Goal: Transaction & Acquisition: Purchase product/service

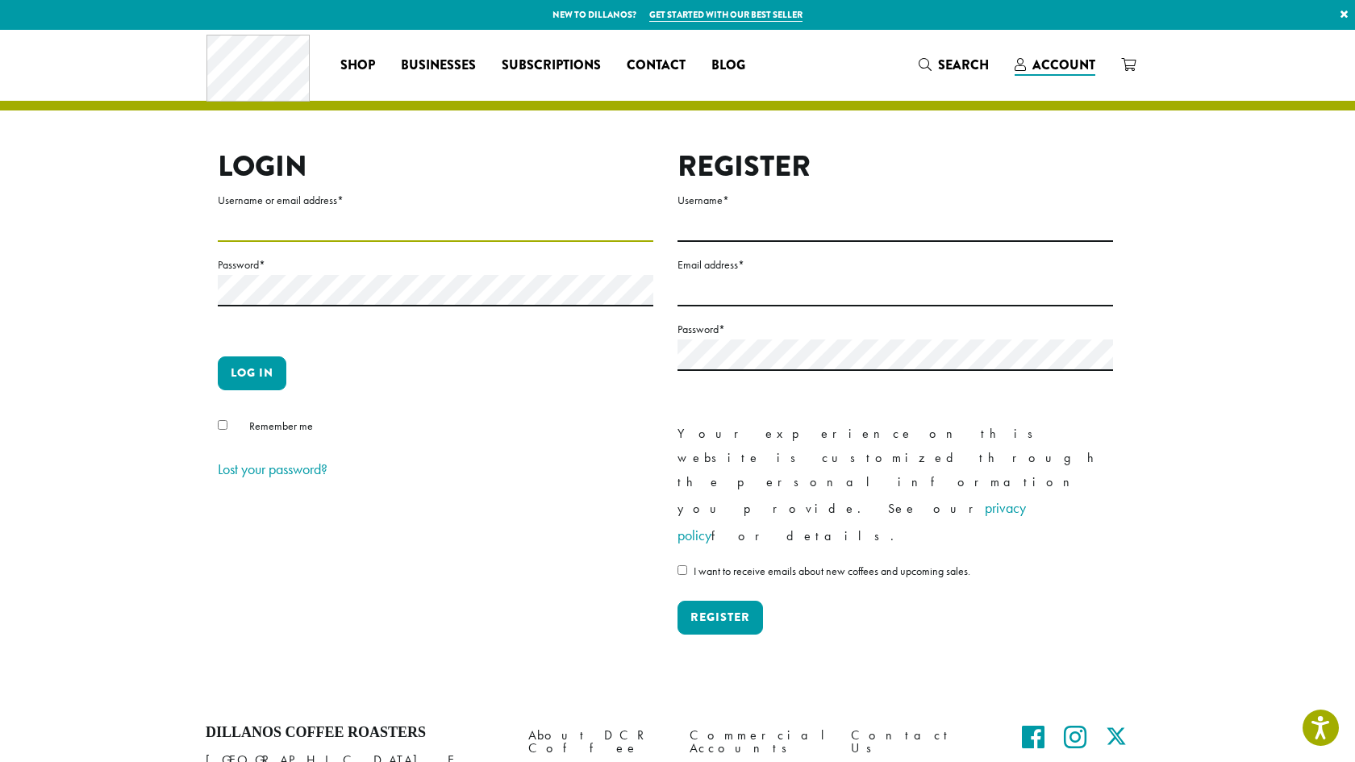
type input "**********"
click at [240, 366] on button "Log in" at bounding box center [252, 374] width 69 height 34
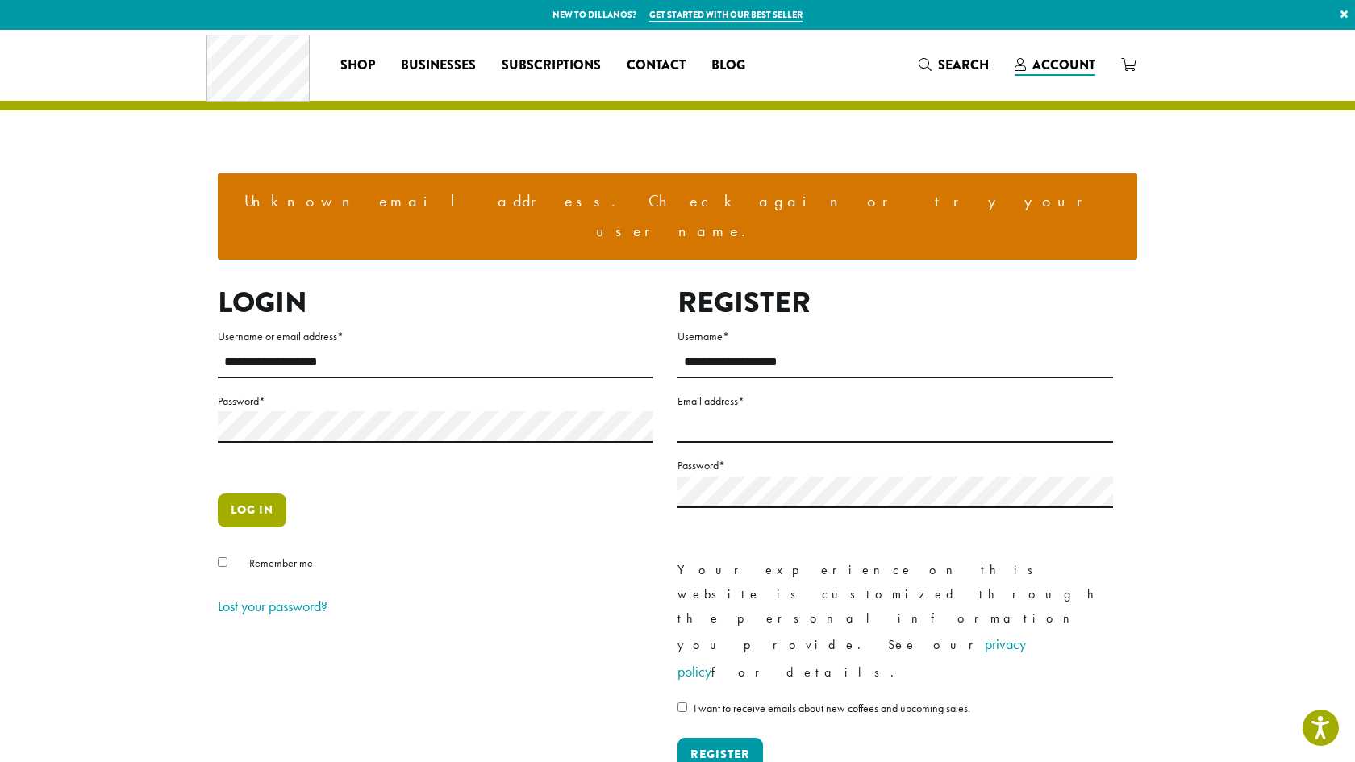
click at [251, 494] on button "Log in" at bounding box center [252, 511] width 69 height 34
click at [362, 347] on input "**********" at bounding box center [436, 362] width 436 height 31
type input "**********"
click at [244, 494] on button "Log in" at bounding box center [252, 511] width 69 height 34
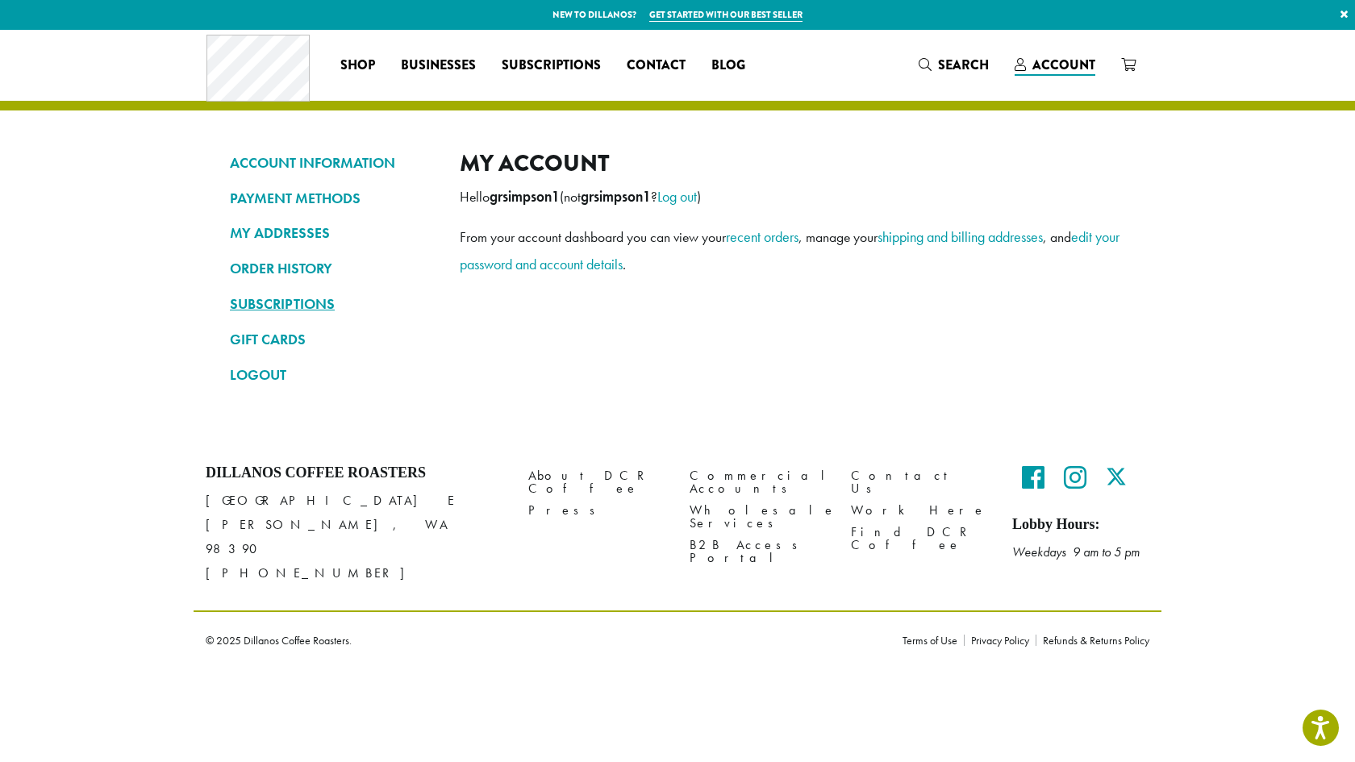
click at [273, 300] on link "SUBSCRIPTIONS" at bounding box center [333, 303] width 206 height 27
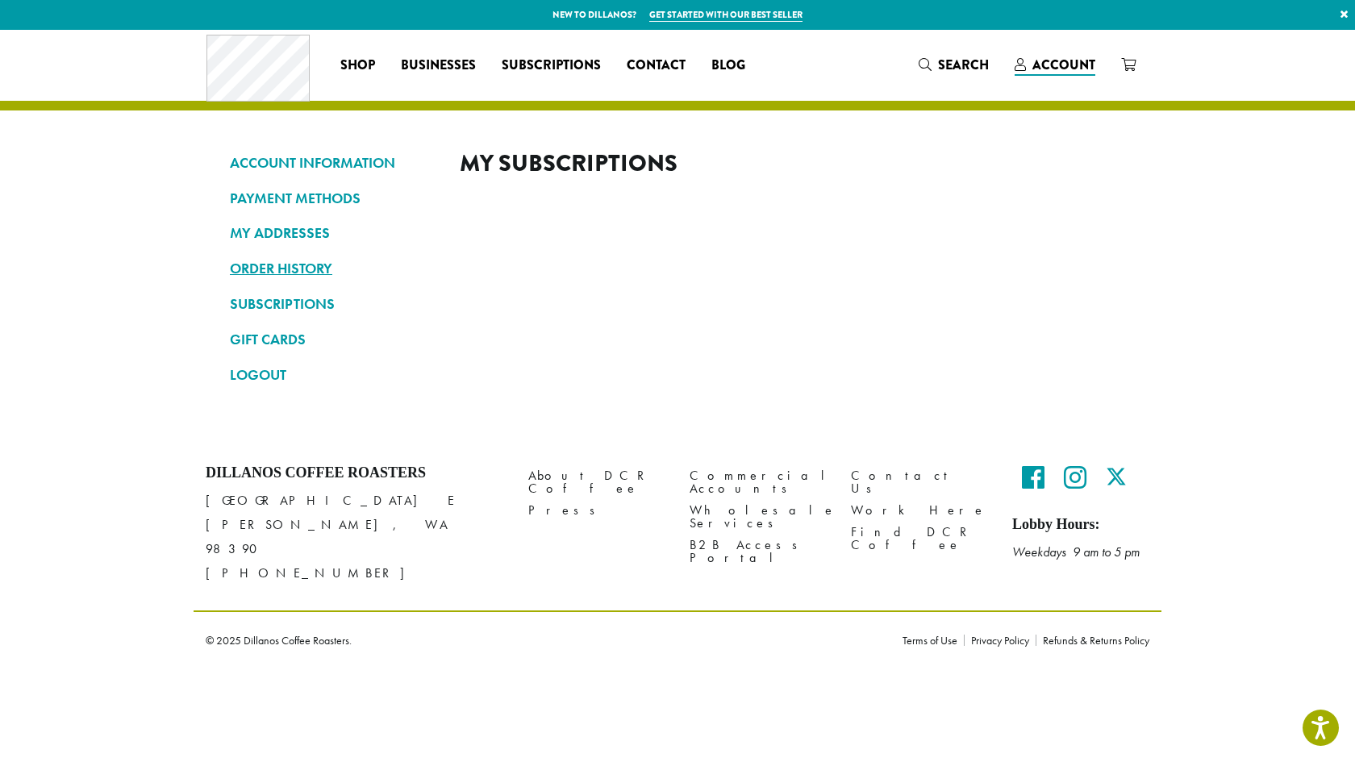
click at [273, 265] on link "ORDER HISTORY" at bounding box center [333, 268] width 206 height 27
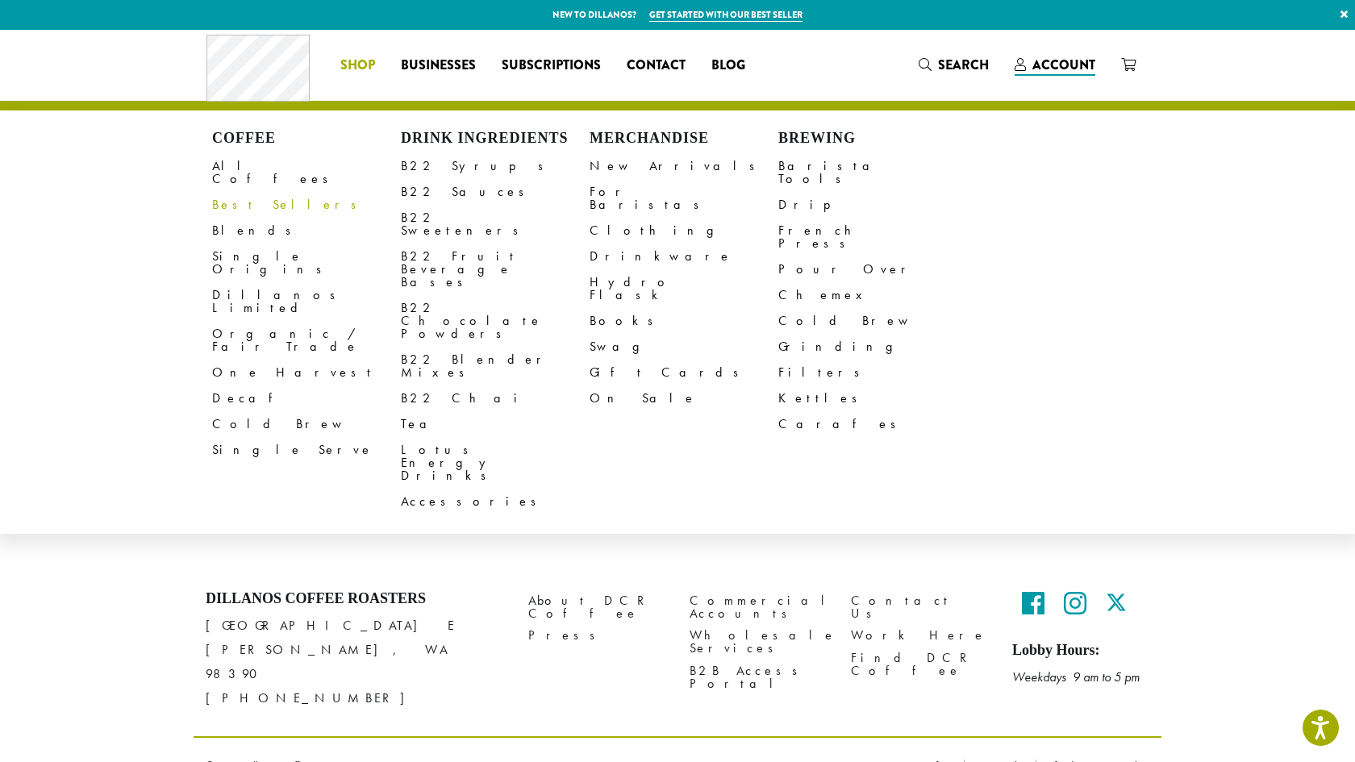
click at [234, 192] on link "Best Sellers" at bounding box center [306, 205] width 189 height 26
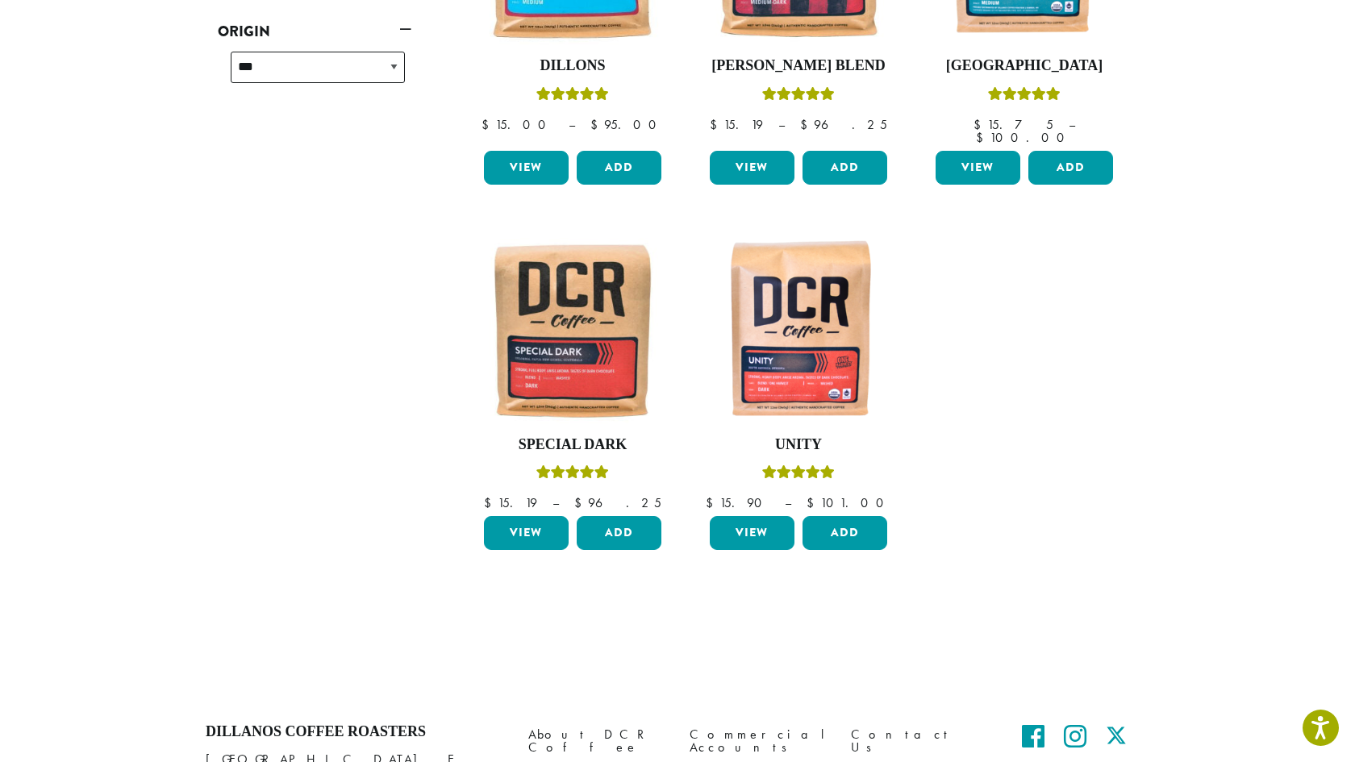
scroll to position [426, 0]
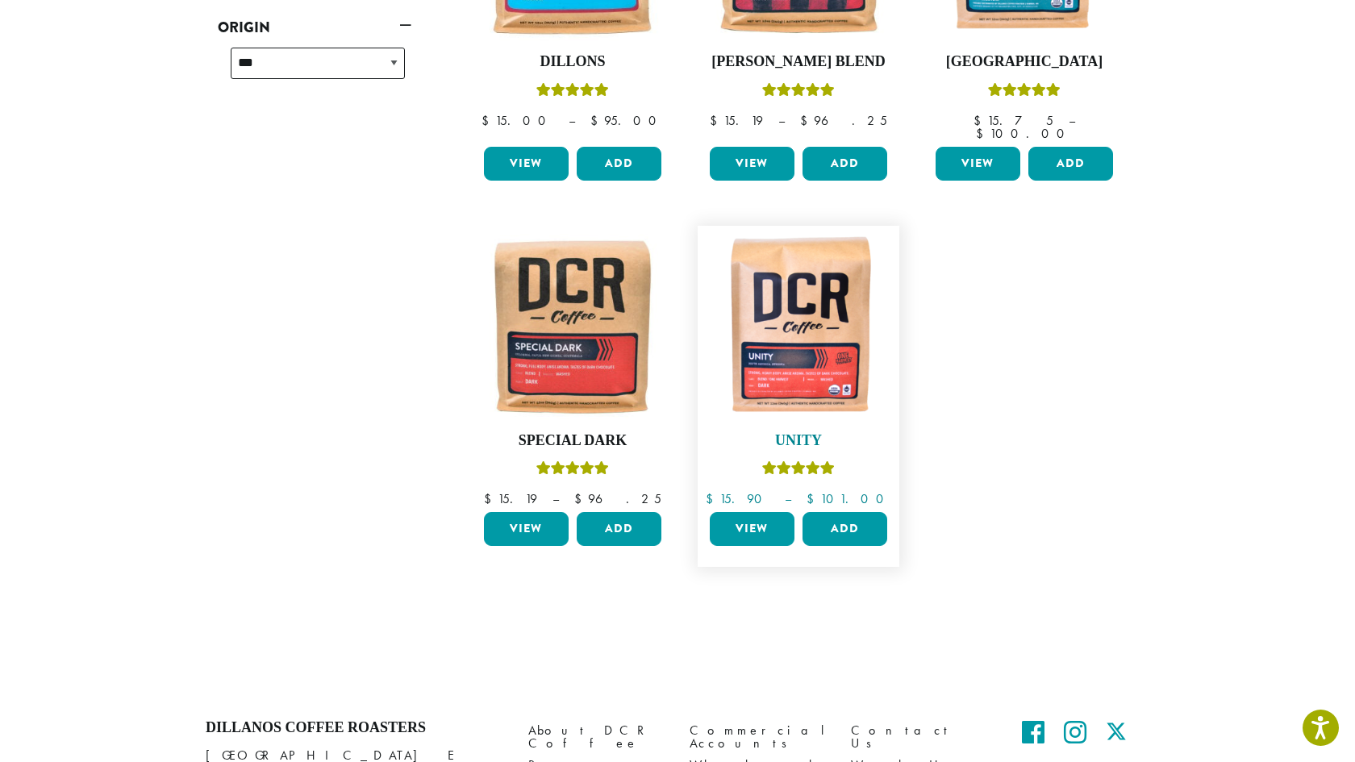
click at [796, 329] on img at bounding box center [799, 327] width 186 height 186
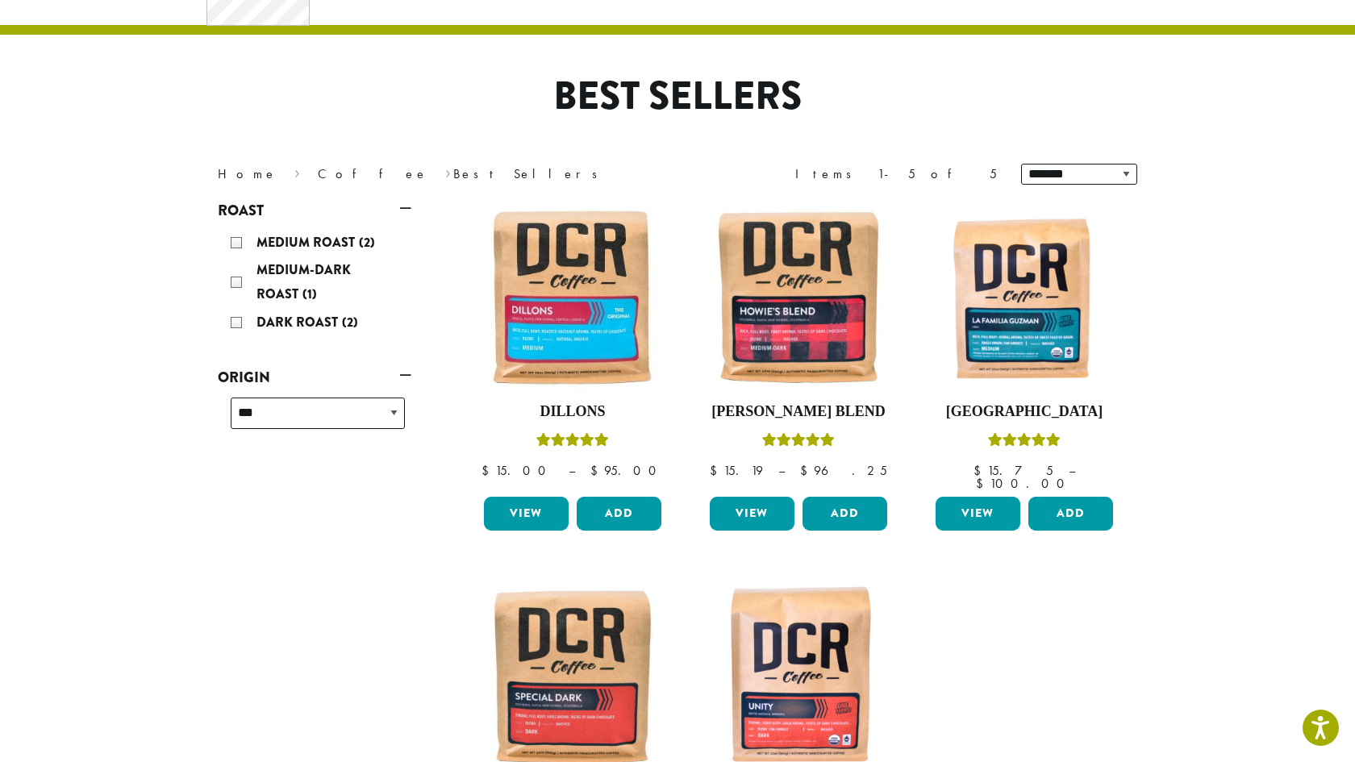
scroll to position [72, 0]
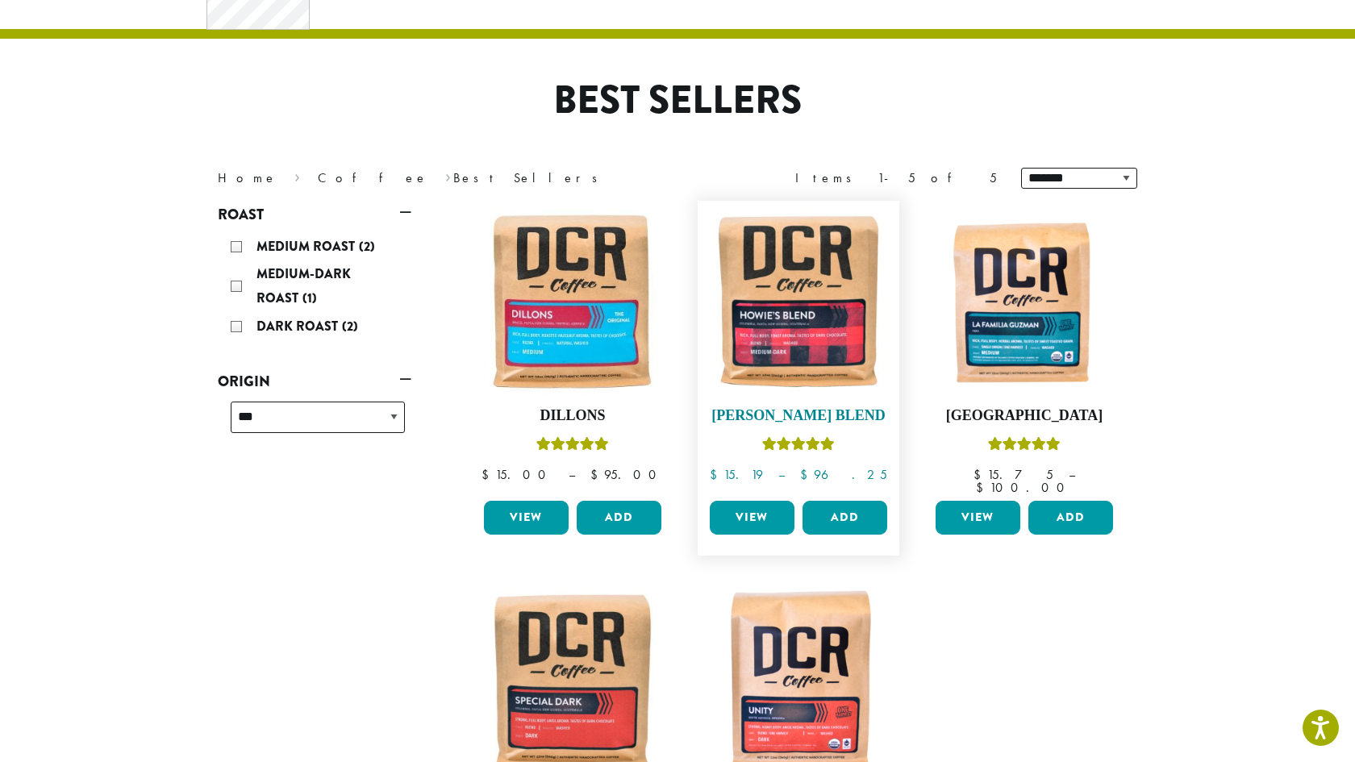
click at [794, 319] on img at bounding box center [799, 302] width 186 height 186
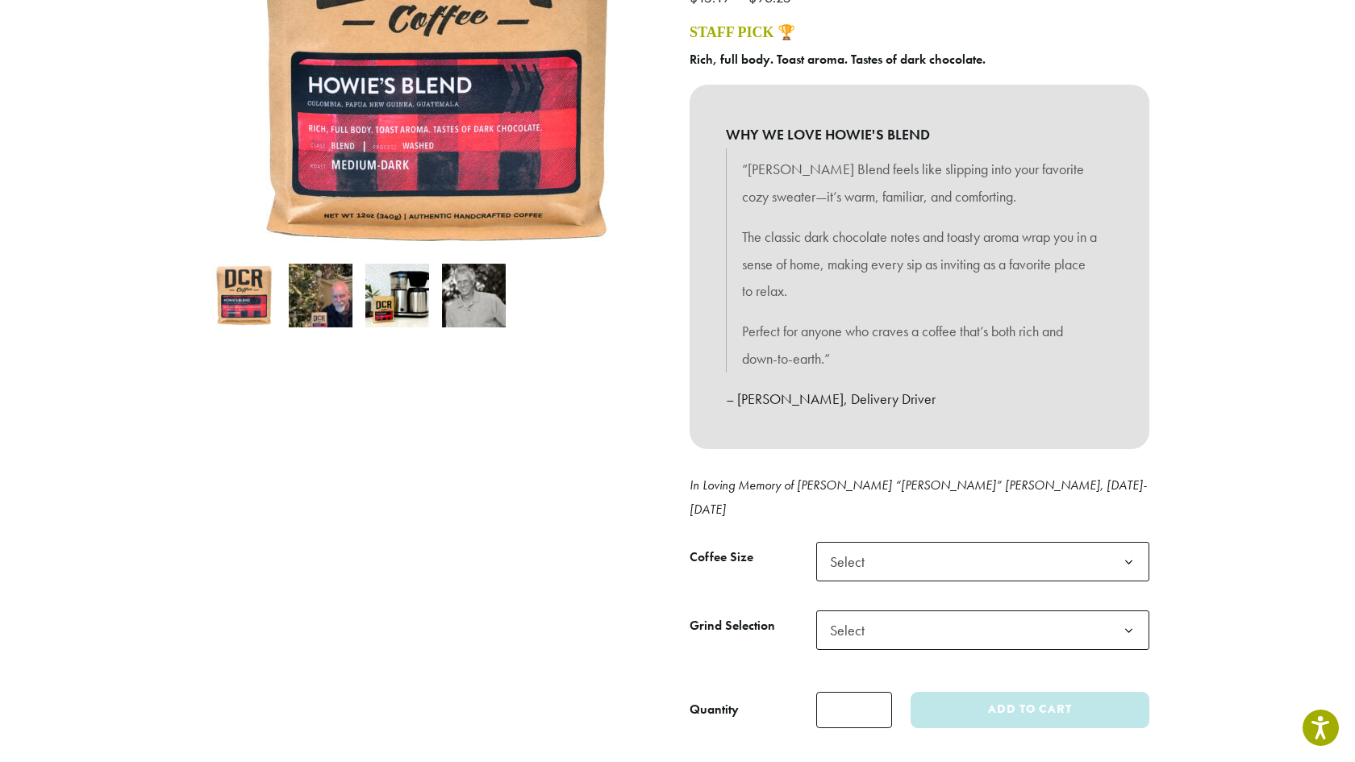
scroll to position [327, 0]
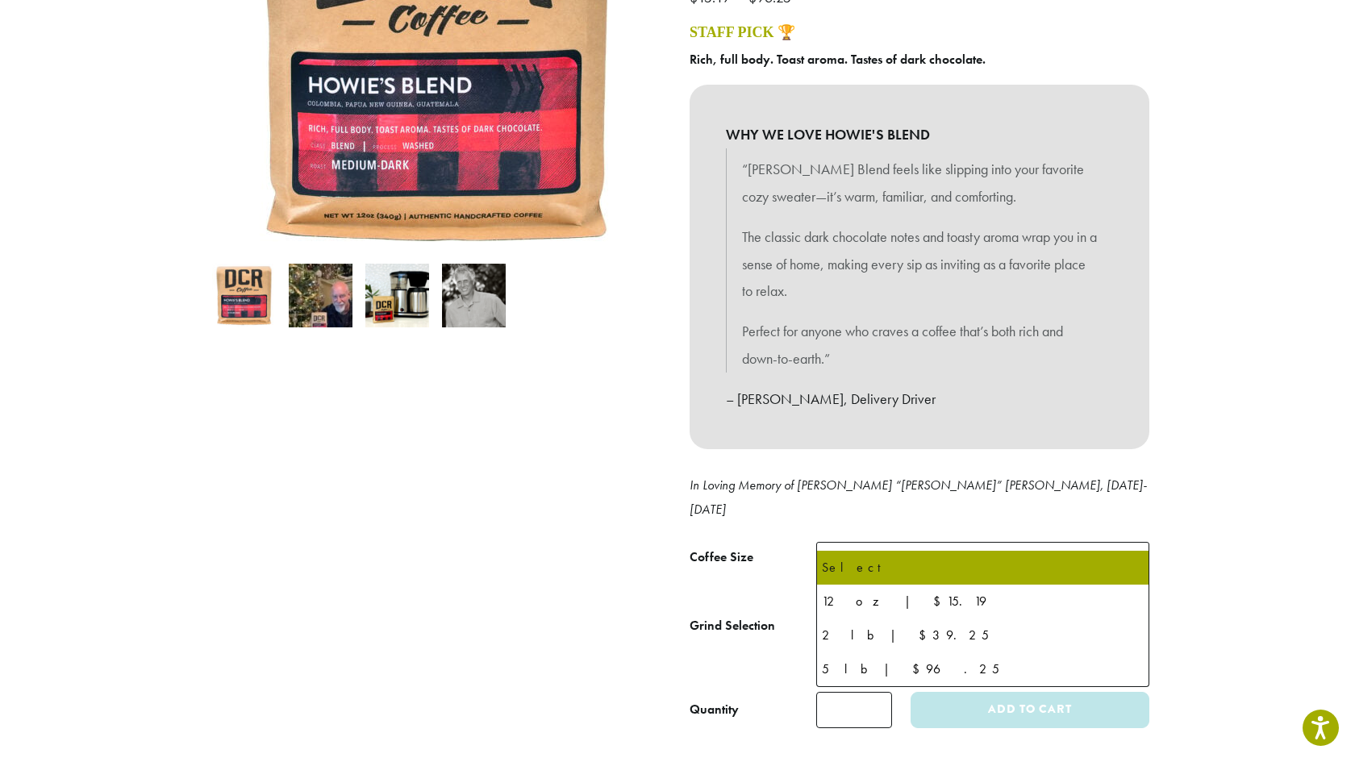
click at [1124, 543] on b at bounding box center [1129, 563] width 40 height 40
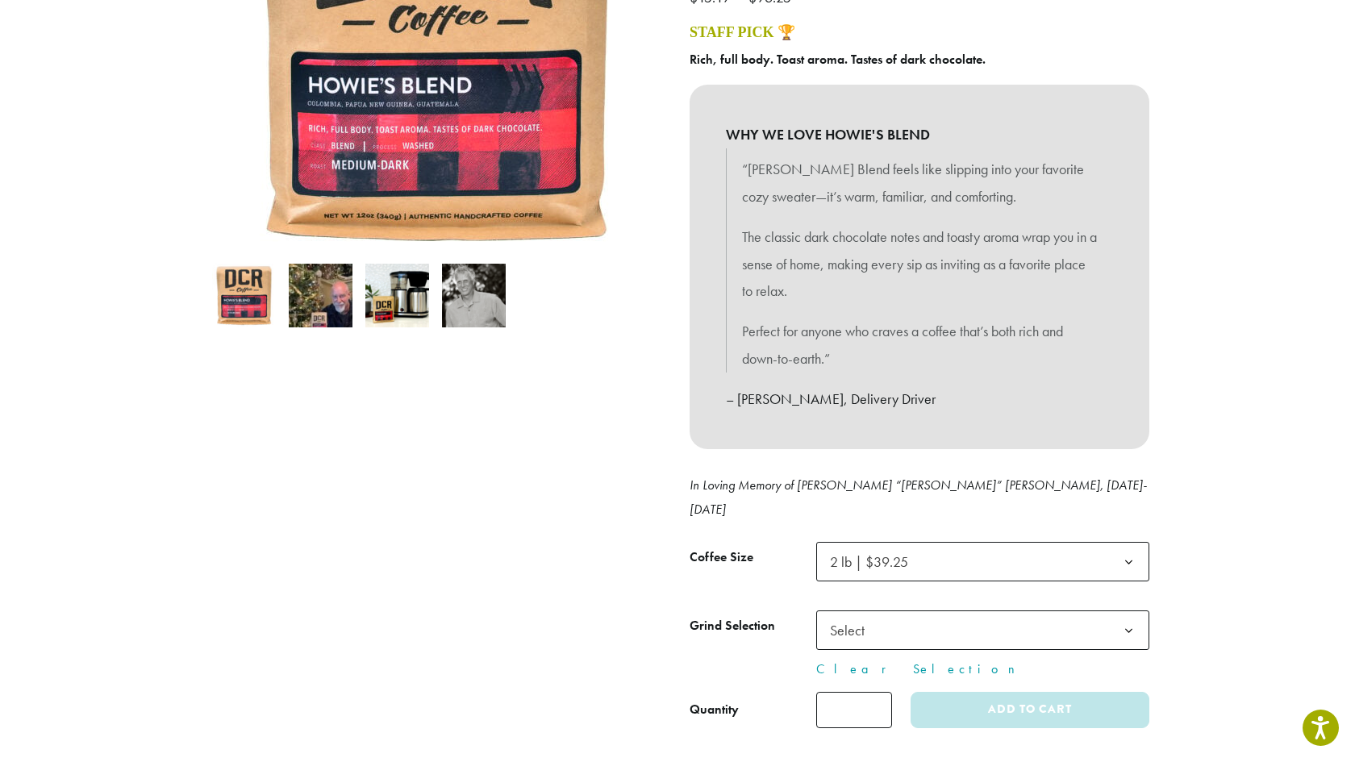
click at [1123, 611] on b at bounding box center [1129, 631] width 40 height 40
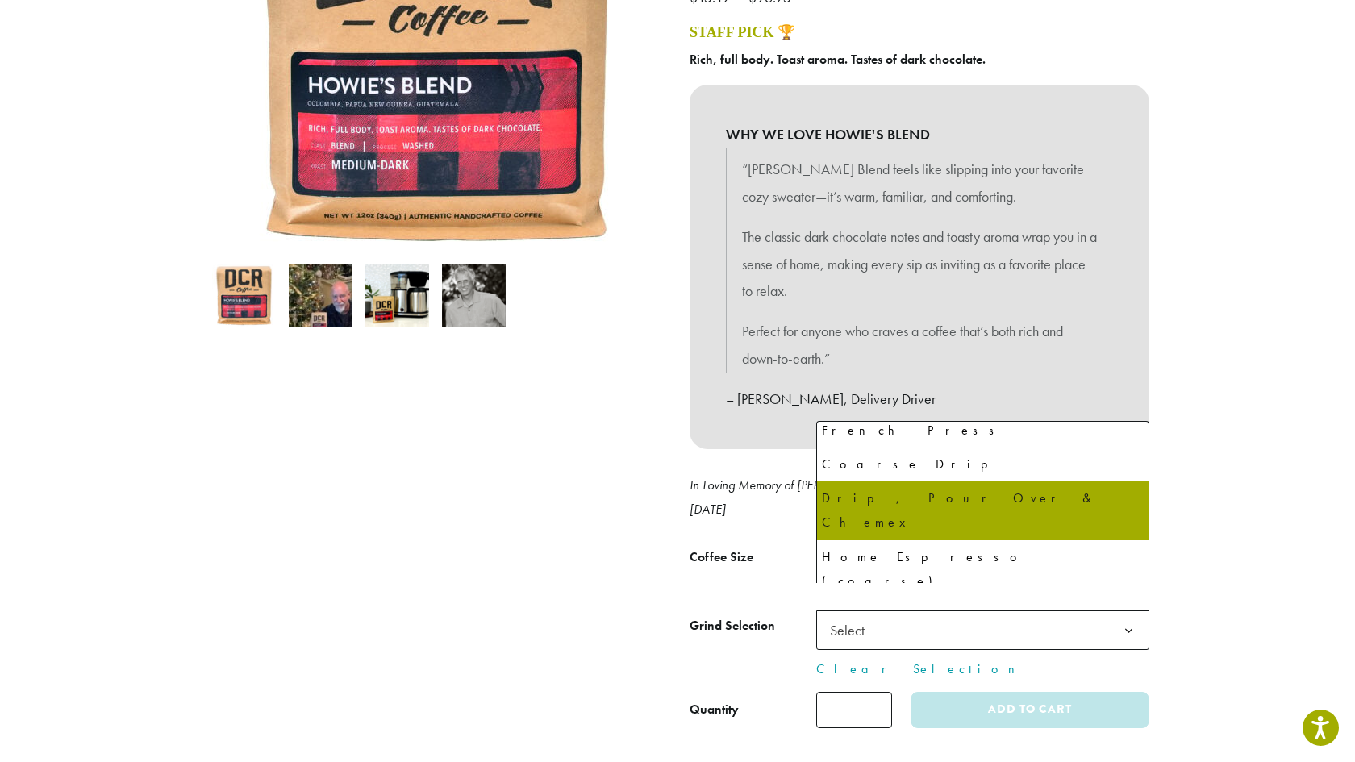
scroll to position [110, 0]
select select "**********"
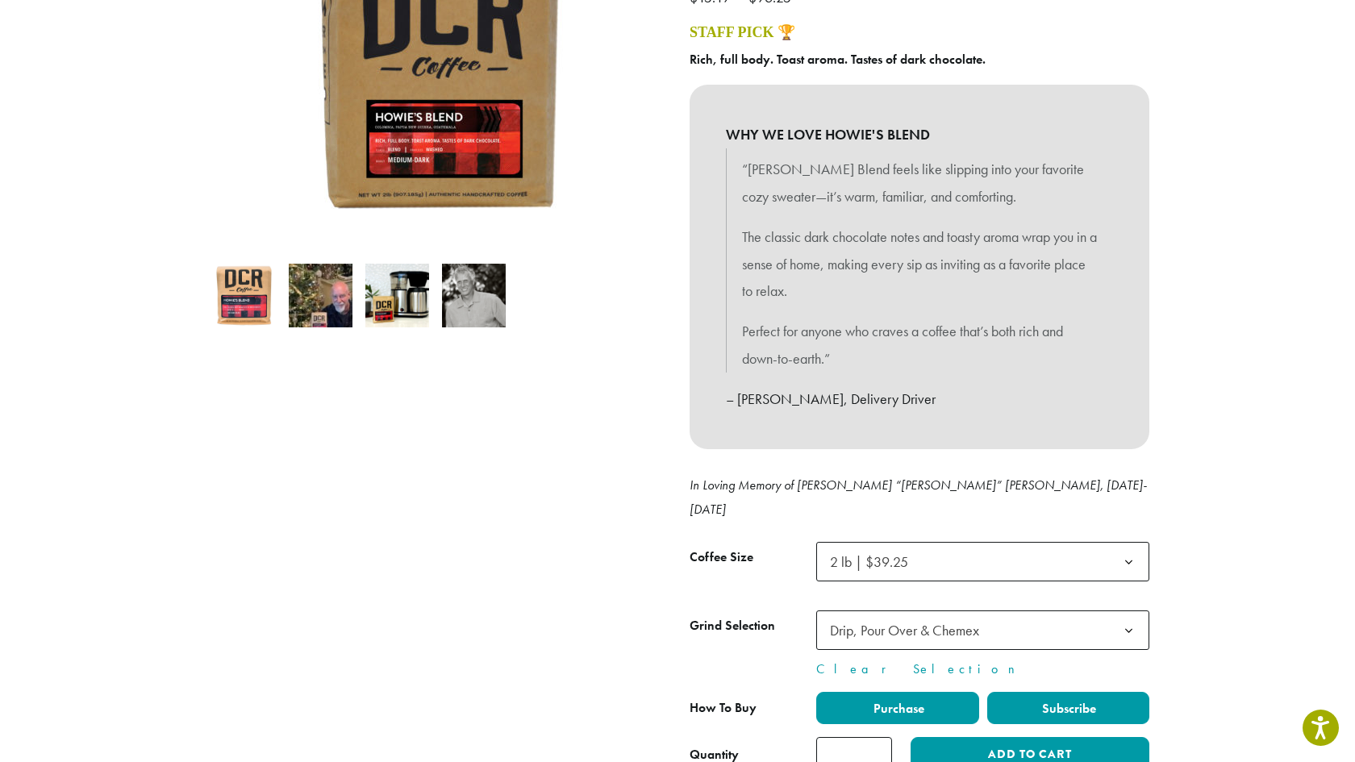
click at [1060, 700] on span "Subscribe" at bounding box center [1068, 708] width 56 height 17
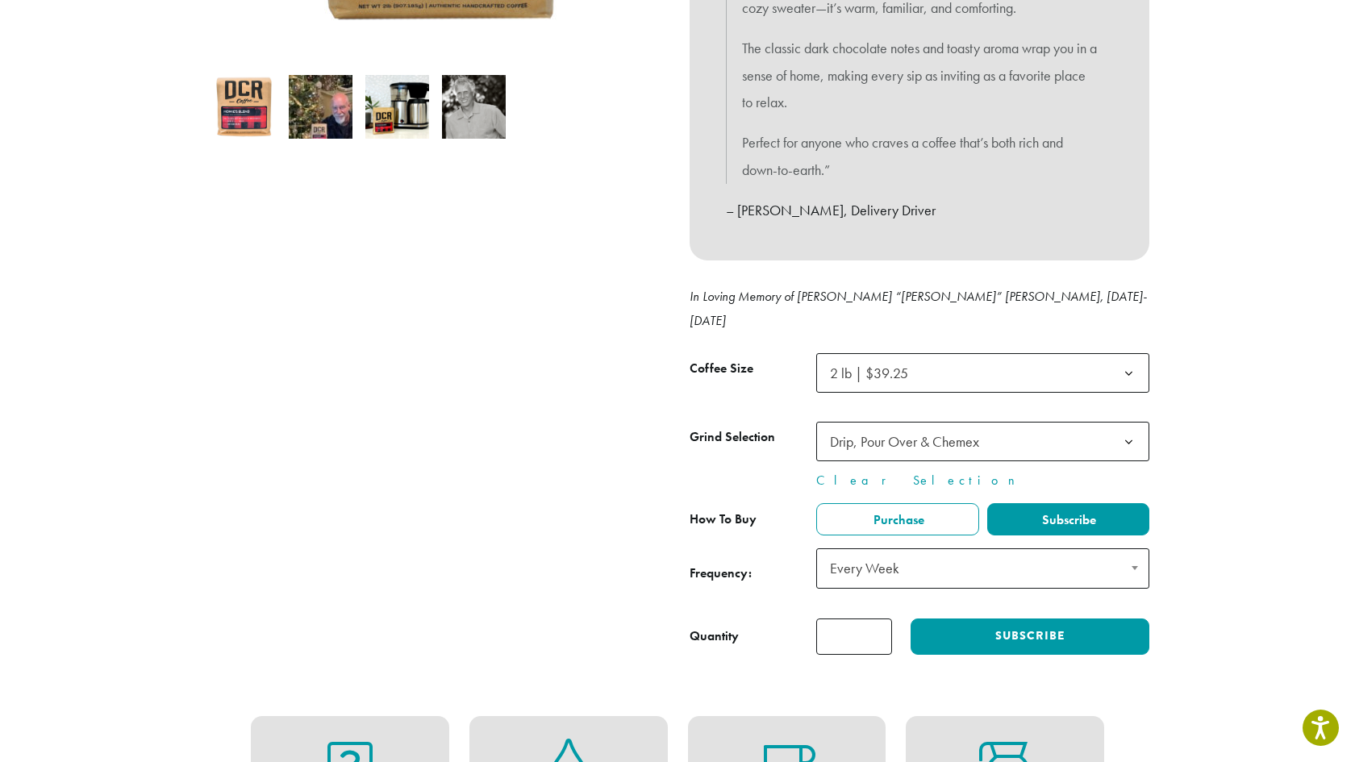
scroll to position [521, 0]
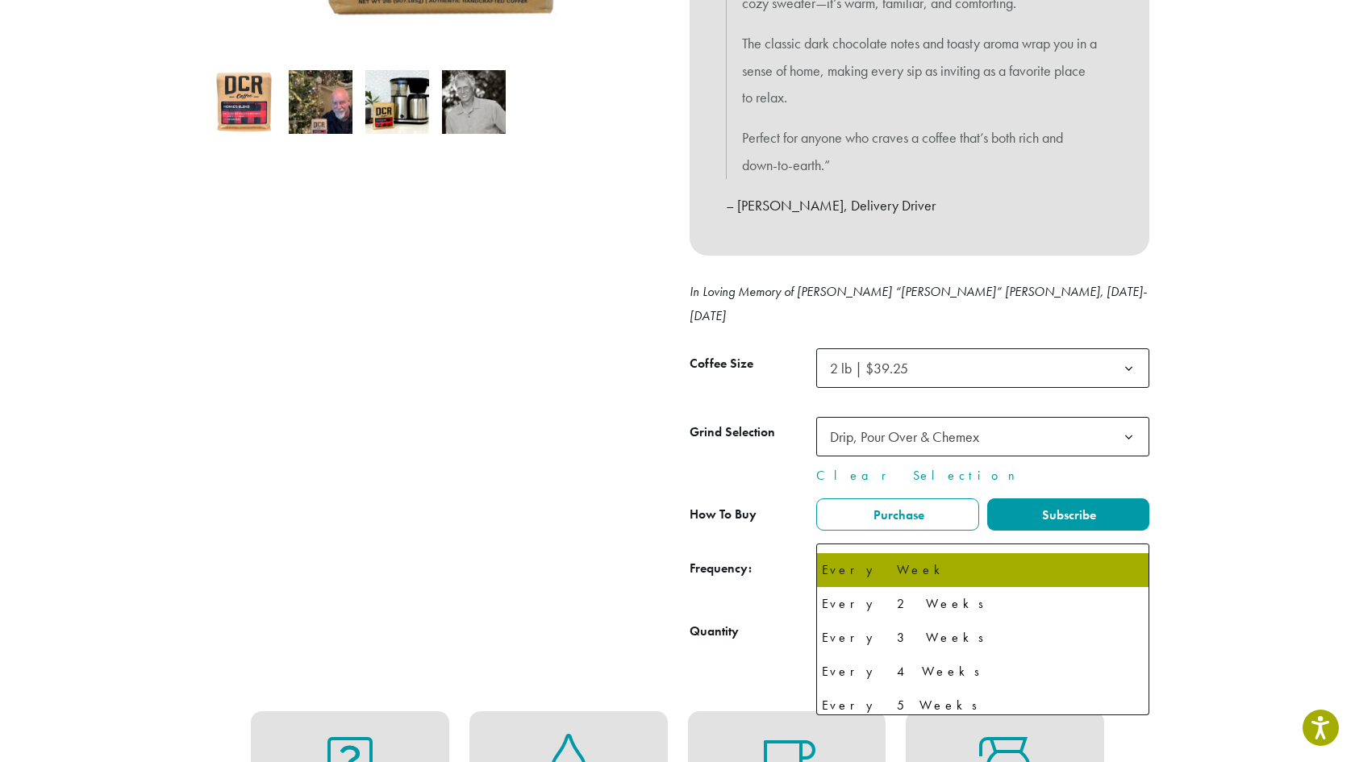
click at [1132, 544] on span at bounding box center [1134, 562] width 28 height 37
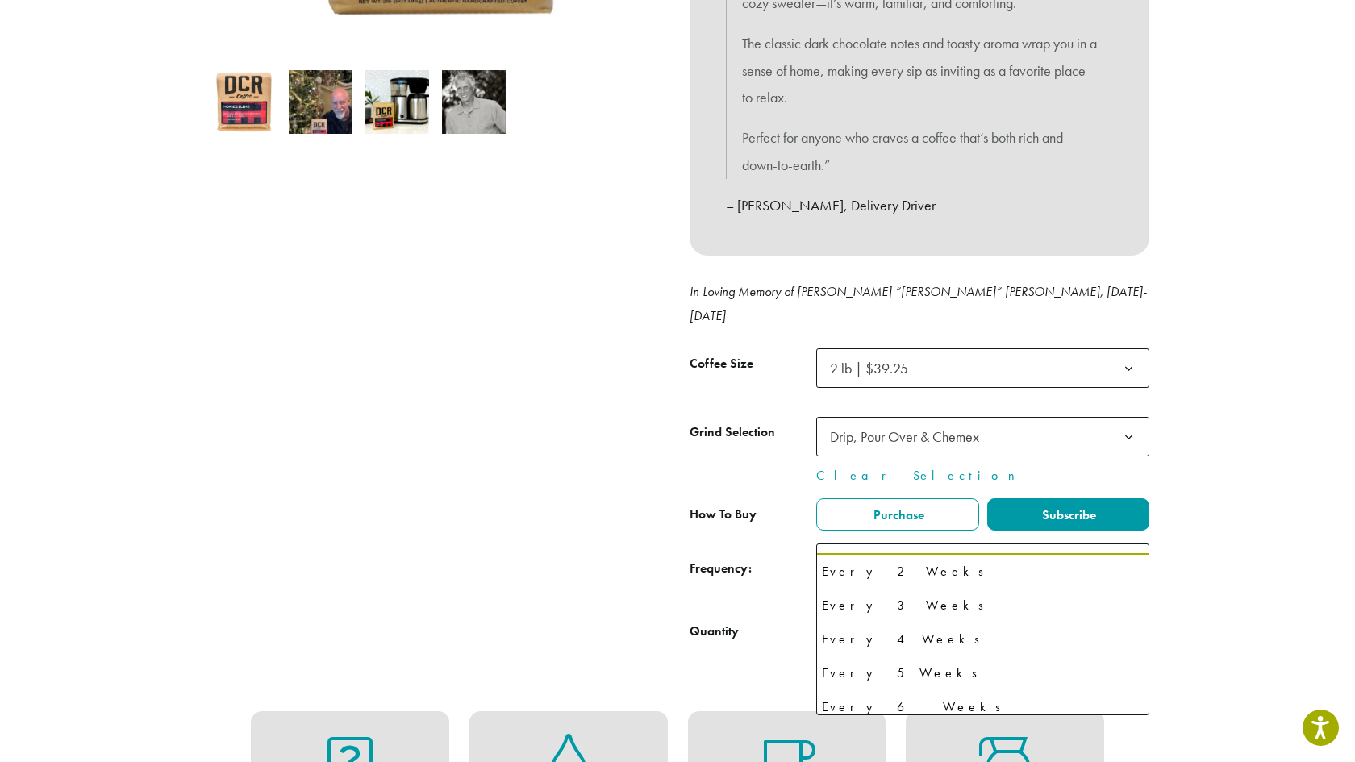
scroll to position [42, 0]
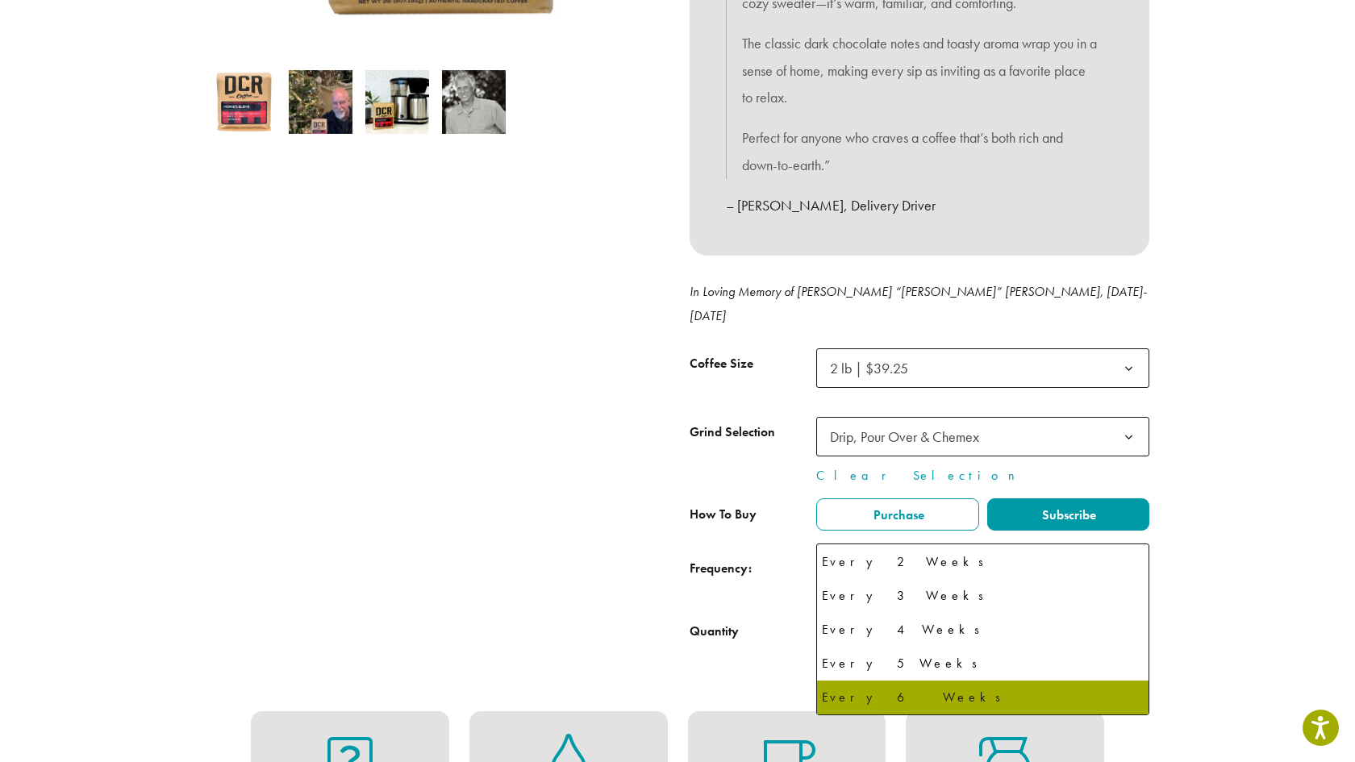
select select "******"
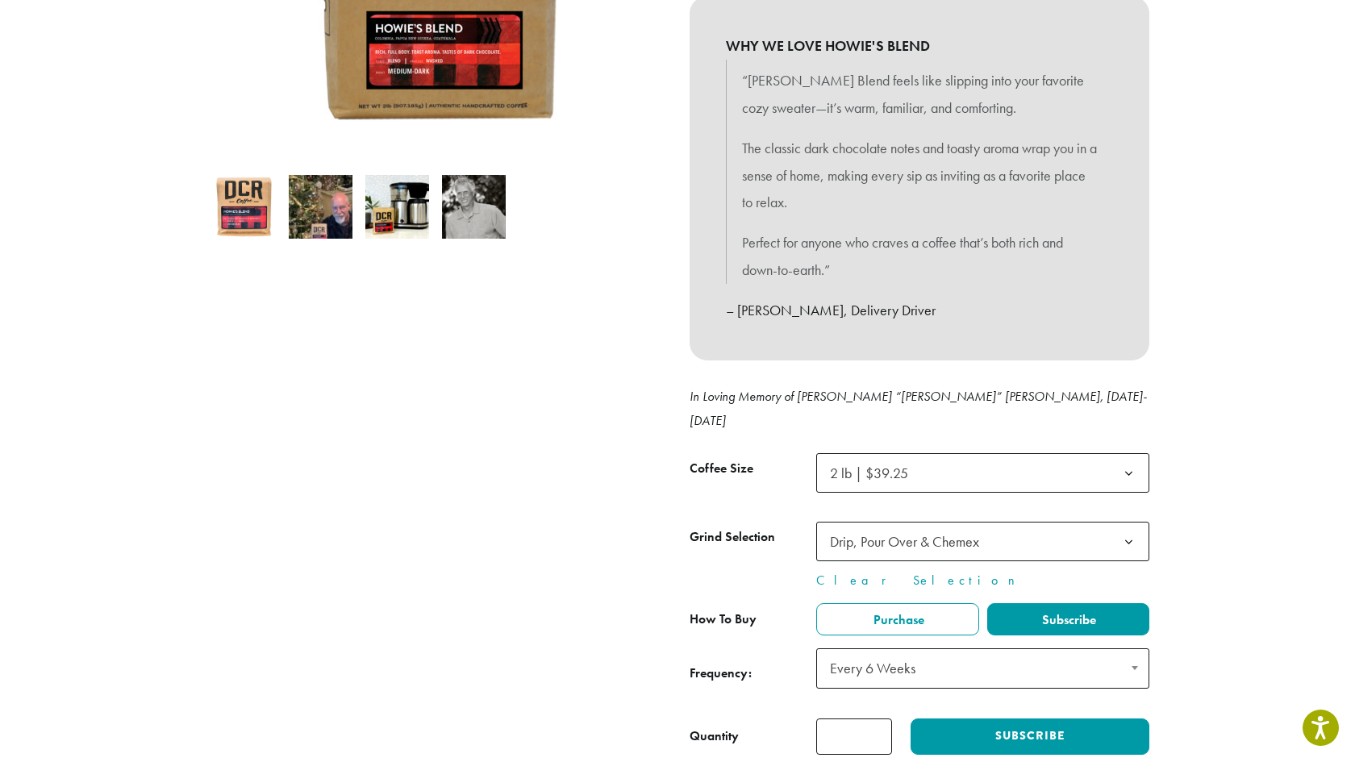
scroll to position [637, 0]
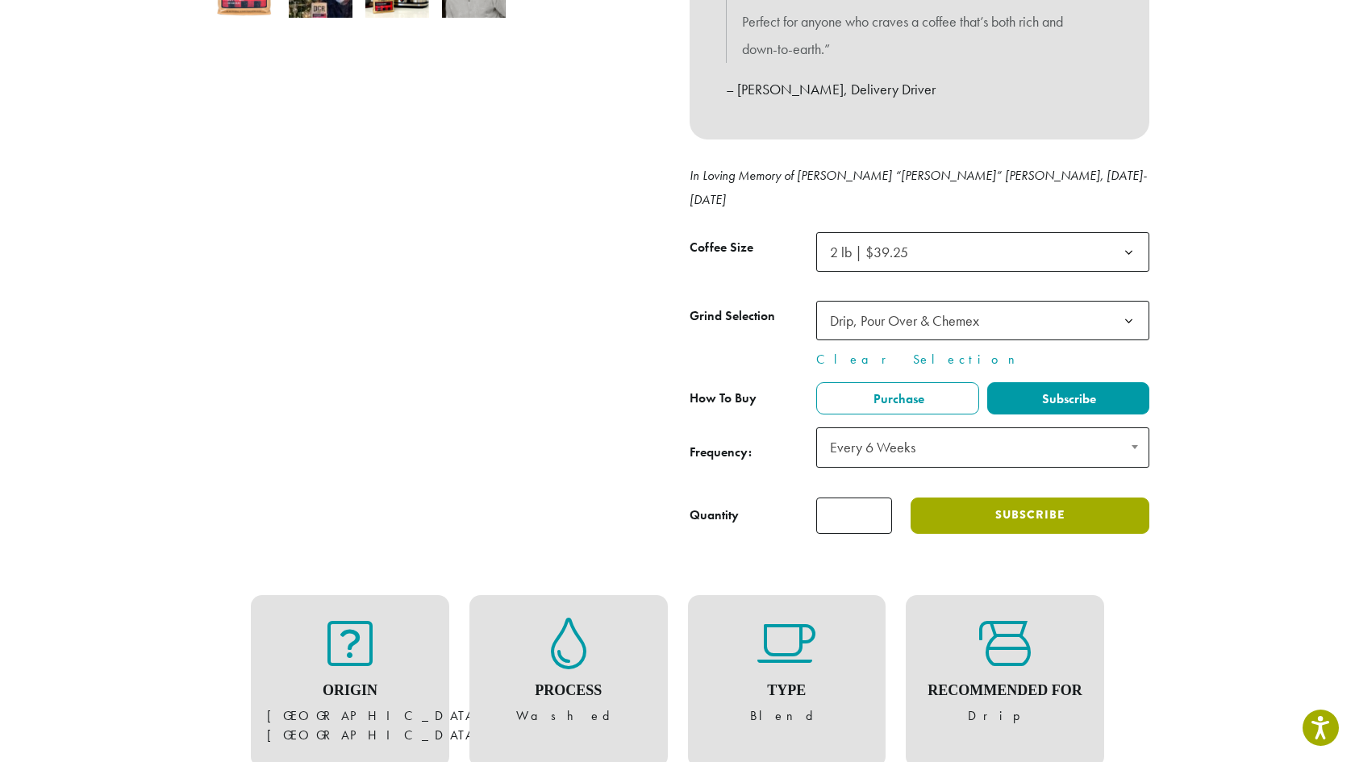
click at [1027, 498] on button "Subscribe" at bounding box center [1030, 516] width 239 height 36
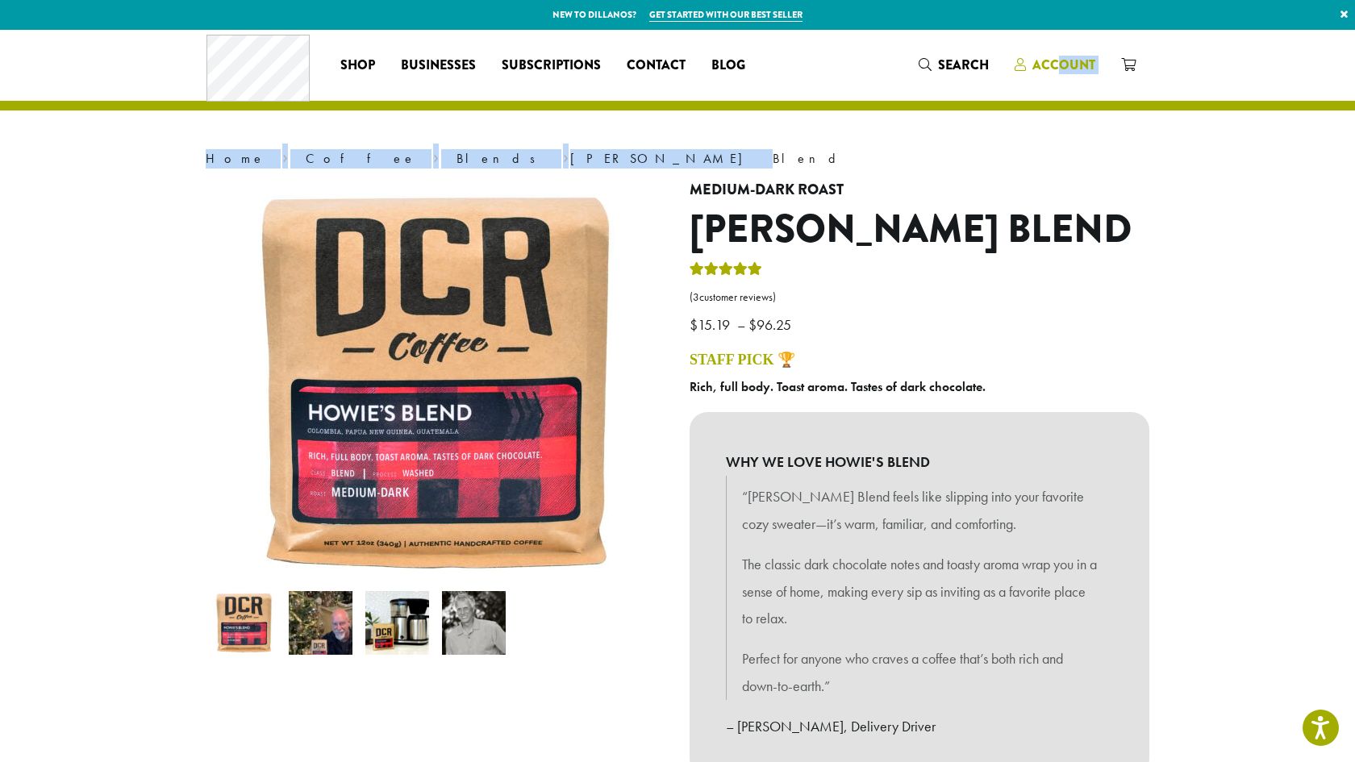
drag, startPoint x: 1124, startPoint y: 165, endPoint x: 1062, endPoint y: 60, distance: 121.9
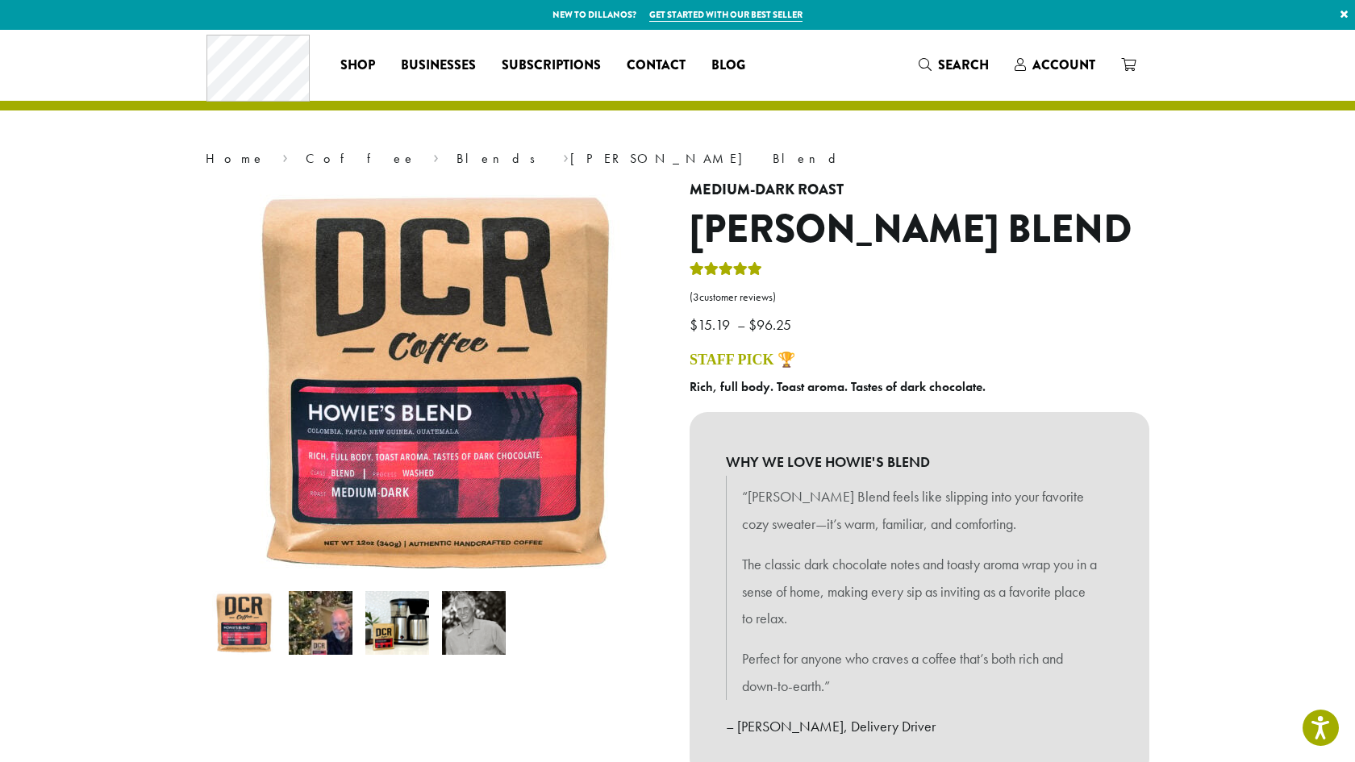
click at [1068, 63] on span "Account" at bounding box center [1063, 65] width 63 height 19
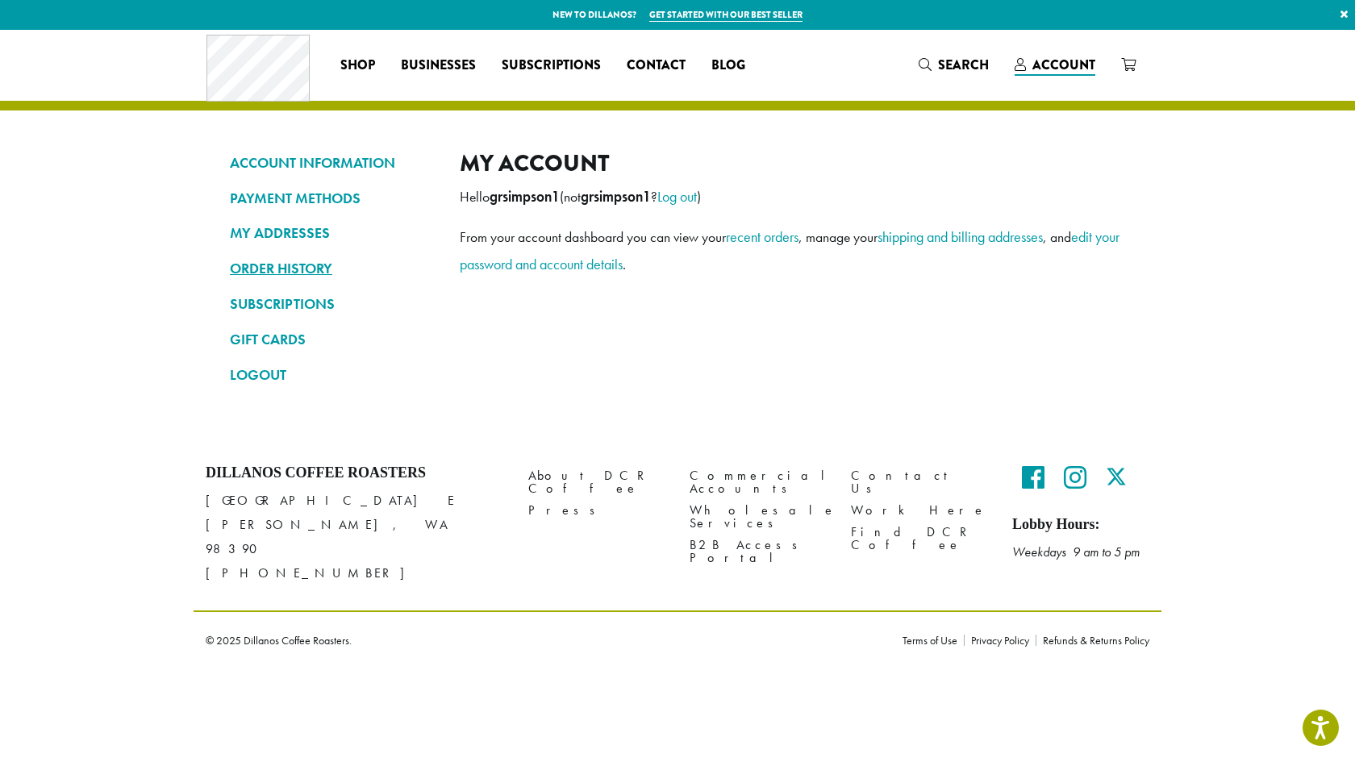
click at [275, 265] on link "ORDER HISTORY" at bounding box center [333, 268] width 206 height 27
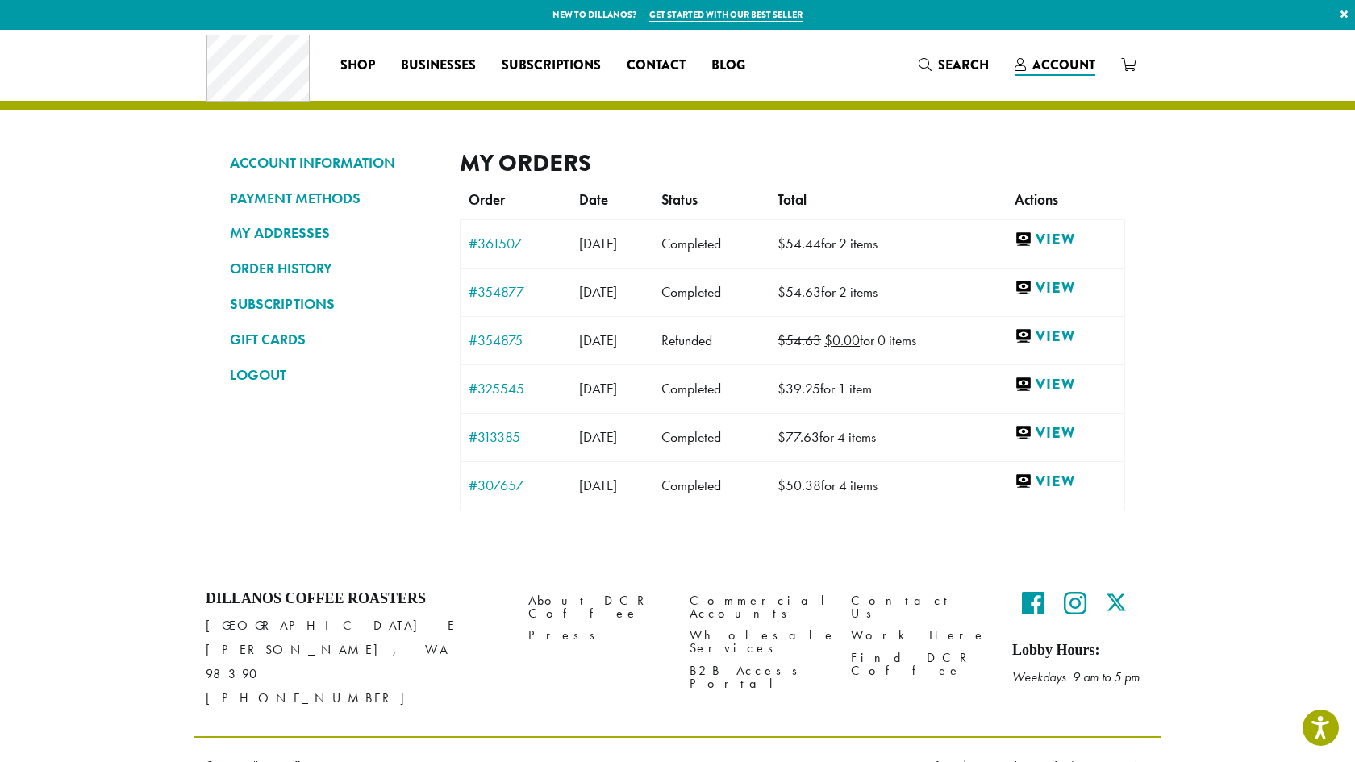
click at [273, 299] on link "SUBSCRIPTIONS" at bounding box center [333, 303] width 206 height 27
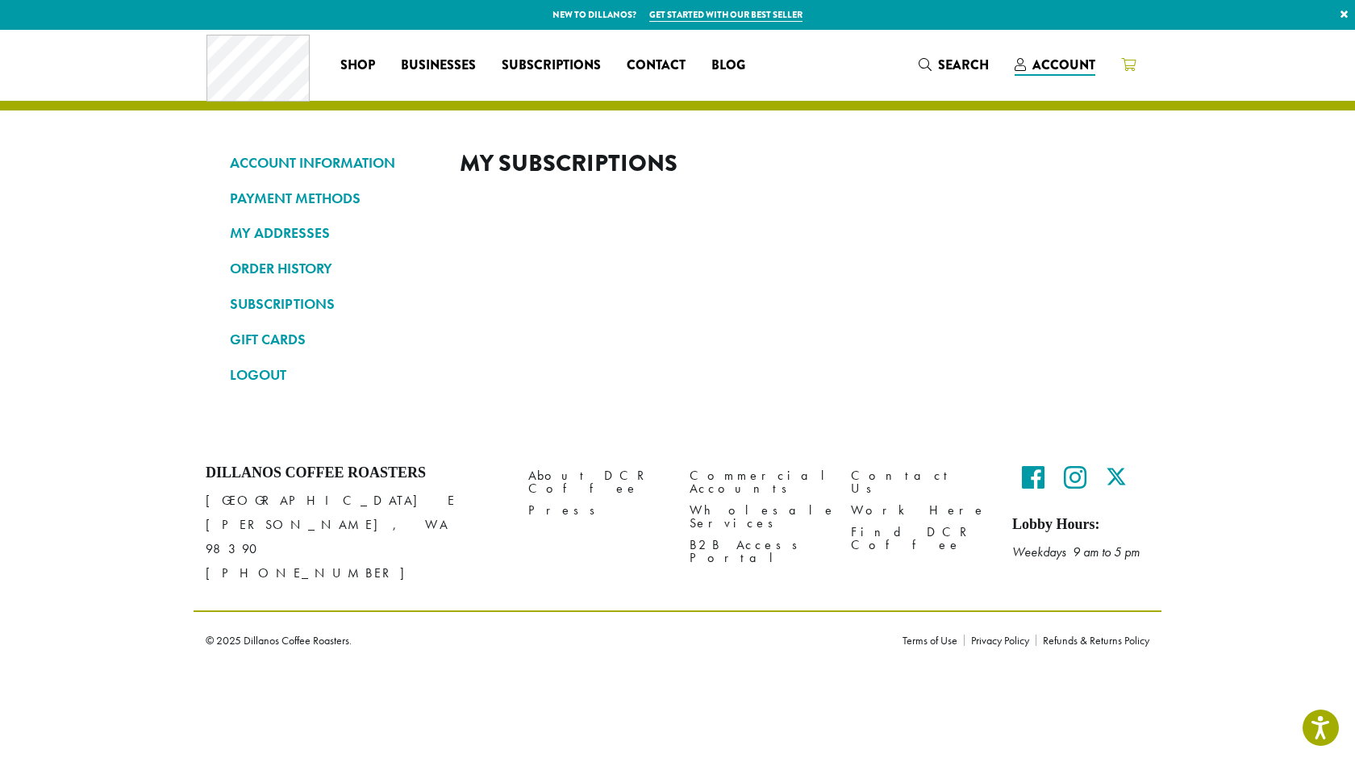
click at [1128, 60] on span at bounding box center [1128, 66] width 15 height 20
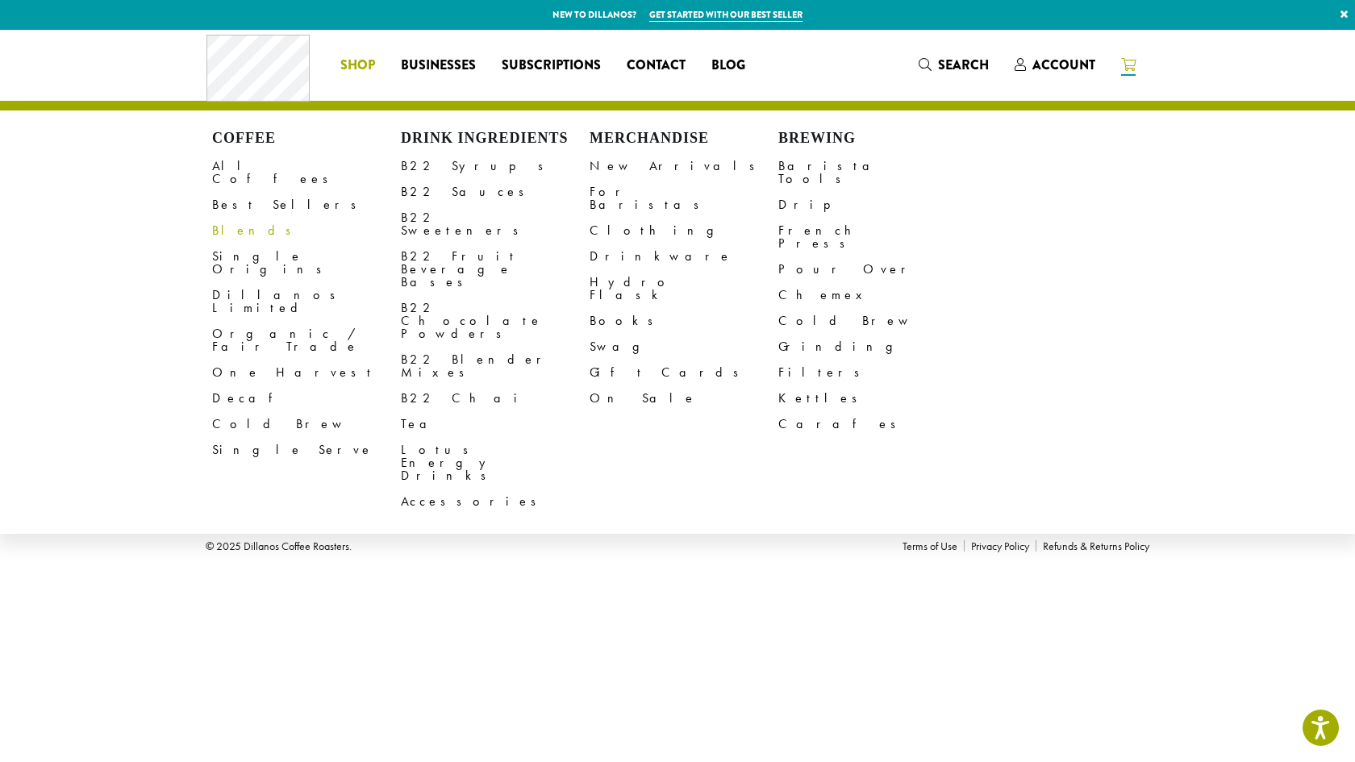
click at [224, 218] on link "Blends" at bounding box center [306, 231] width 189 height 26
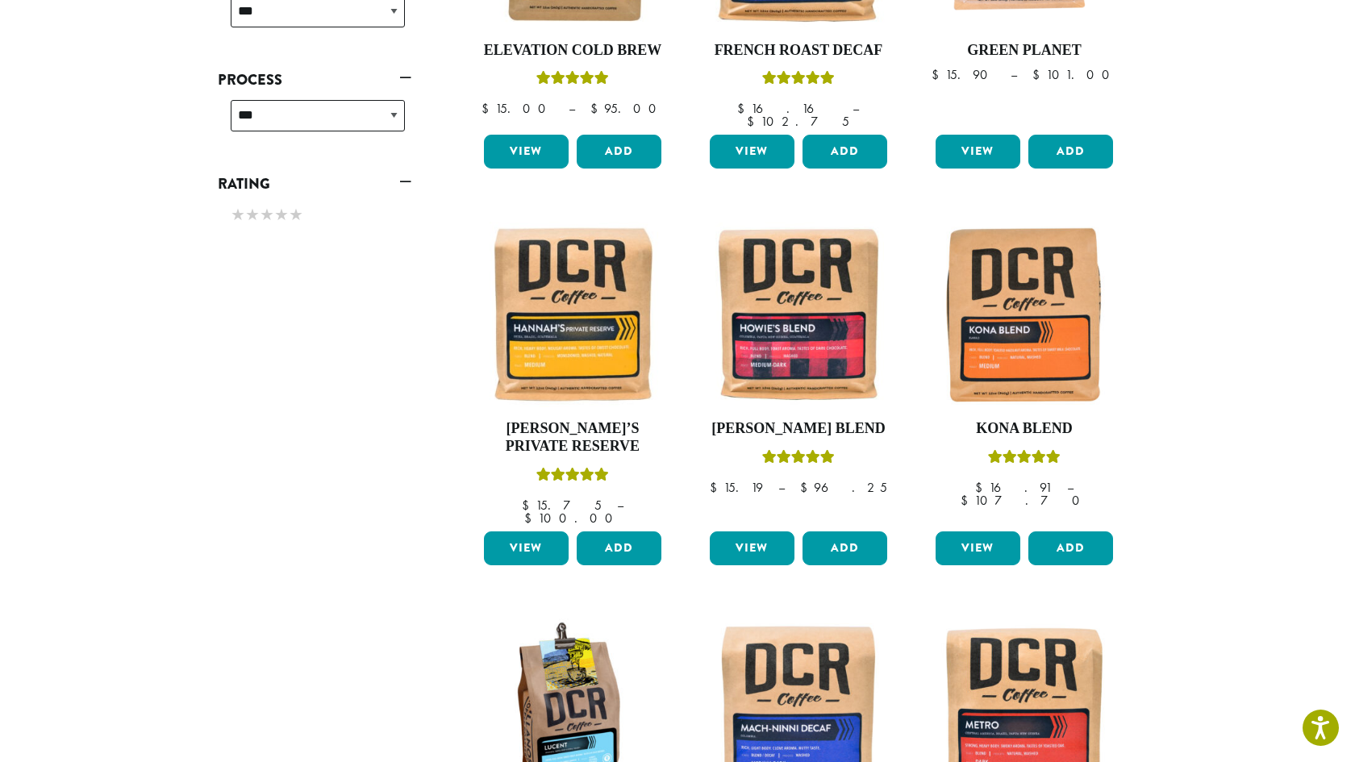
scroll to position [805, 0]
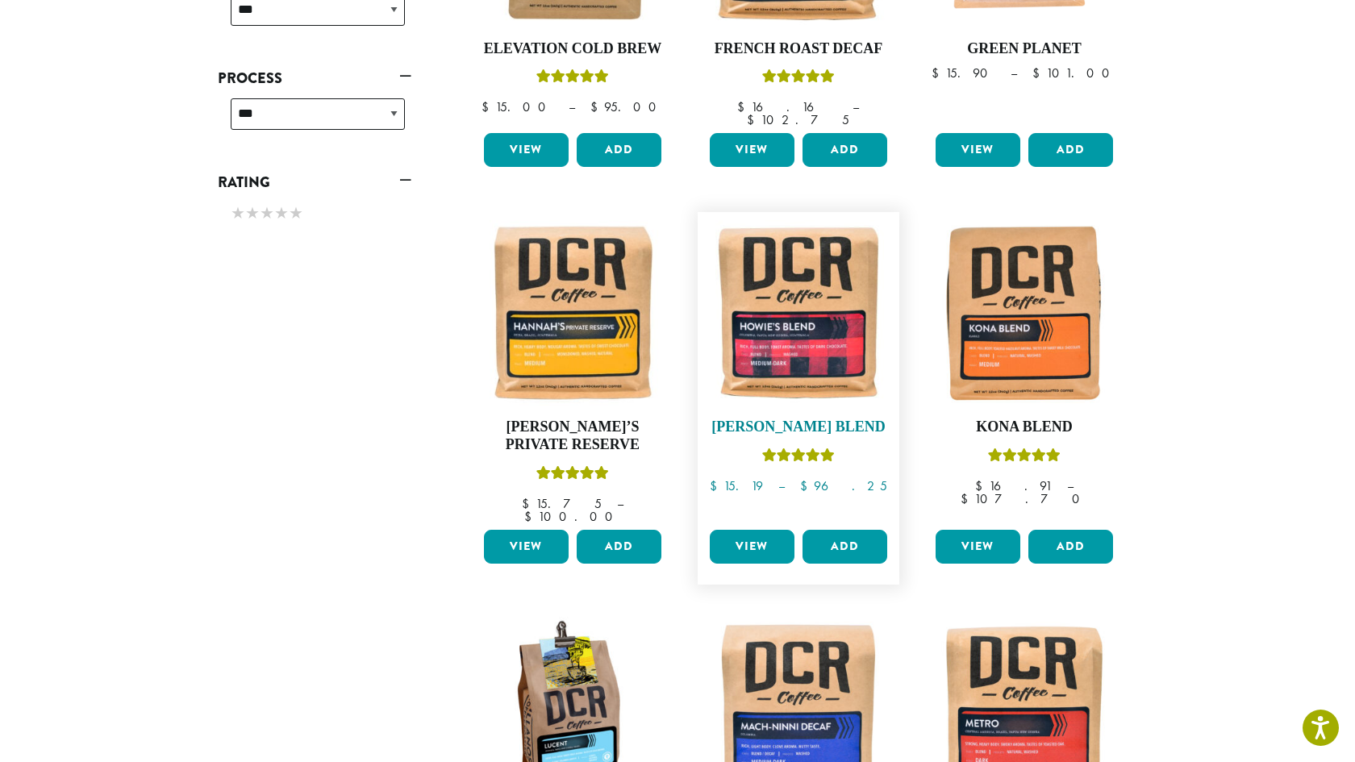
click at [795, 319] on img at bounding box center [799, 313] width 186 height 186
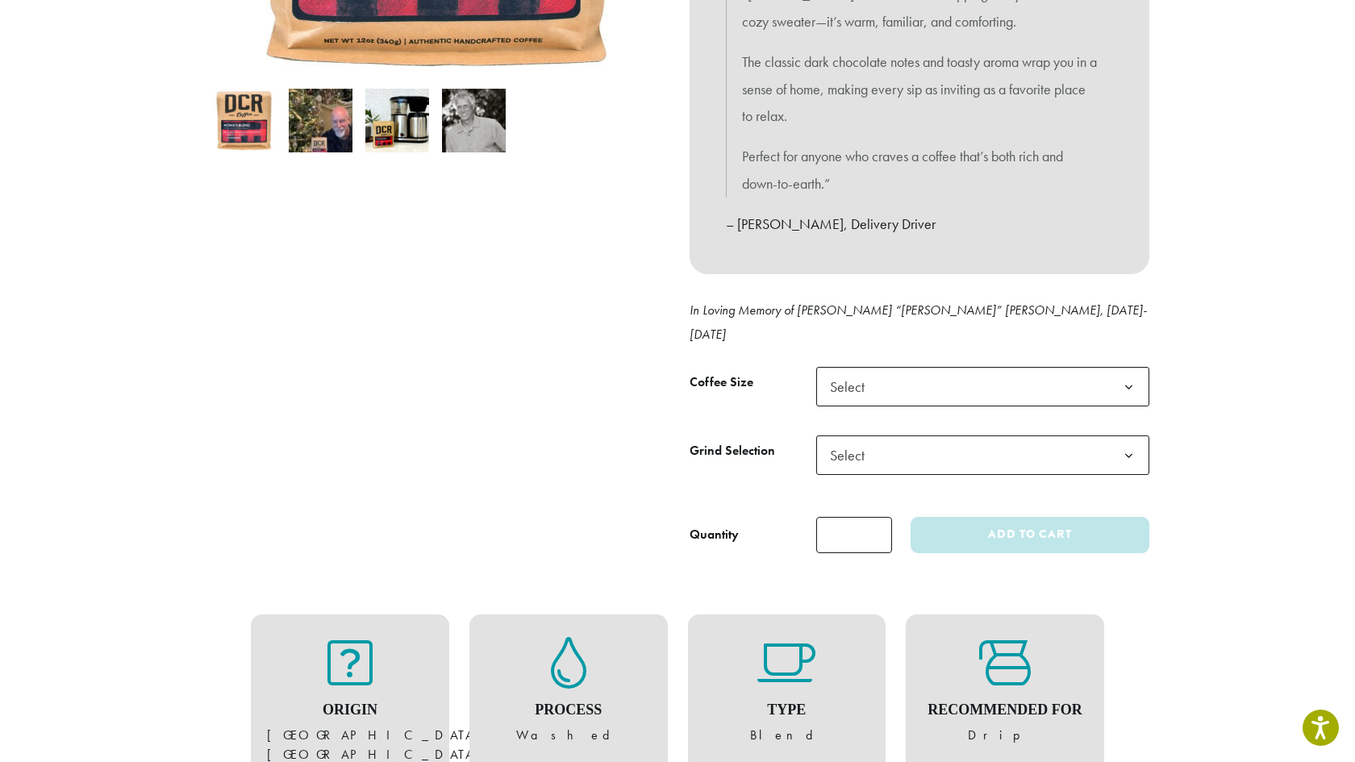
scroll to position [507, 0]
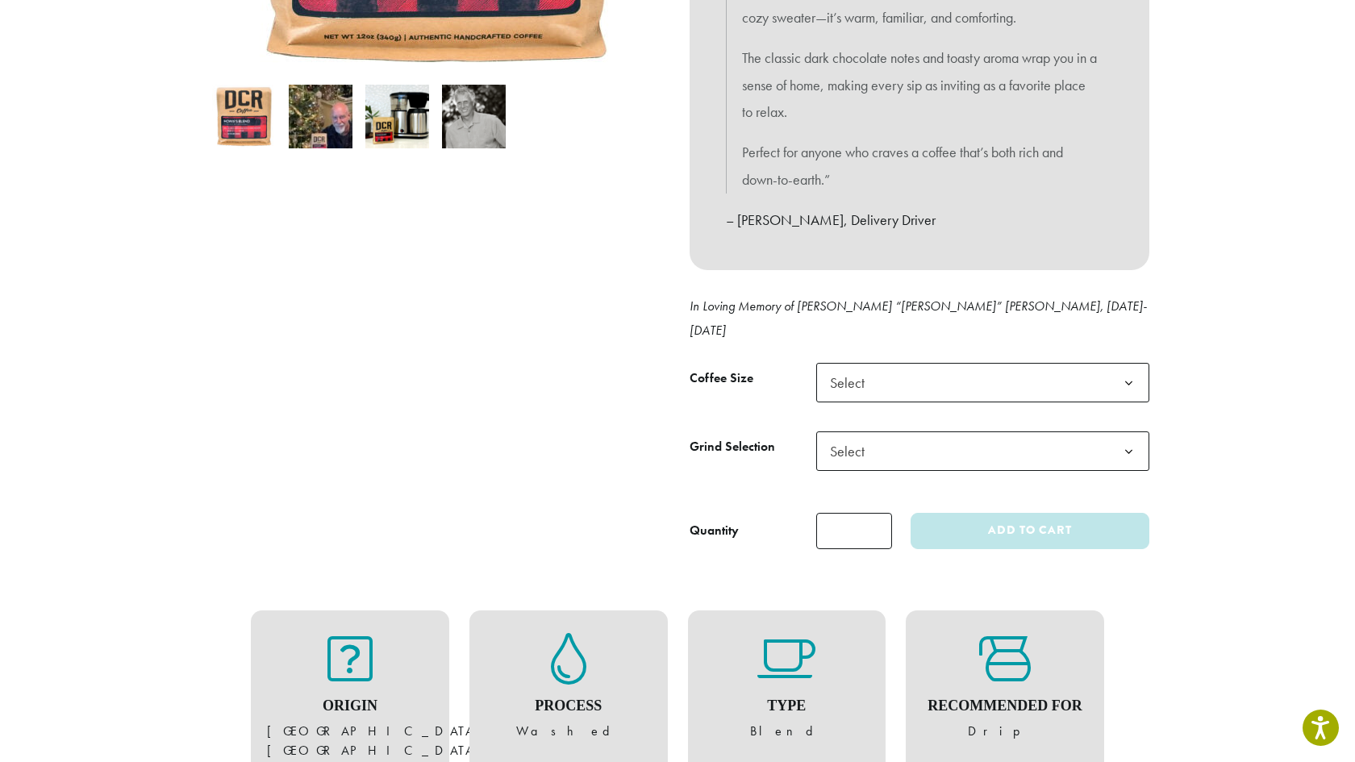
click at [1128, 364] on b at bounding box center [1129, 384] width 40 height 40
click at [1123, 432] on b at bounding box center [1129, 452] width 40 height 40
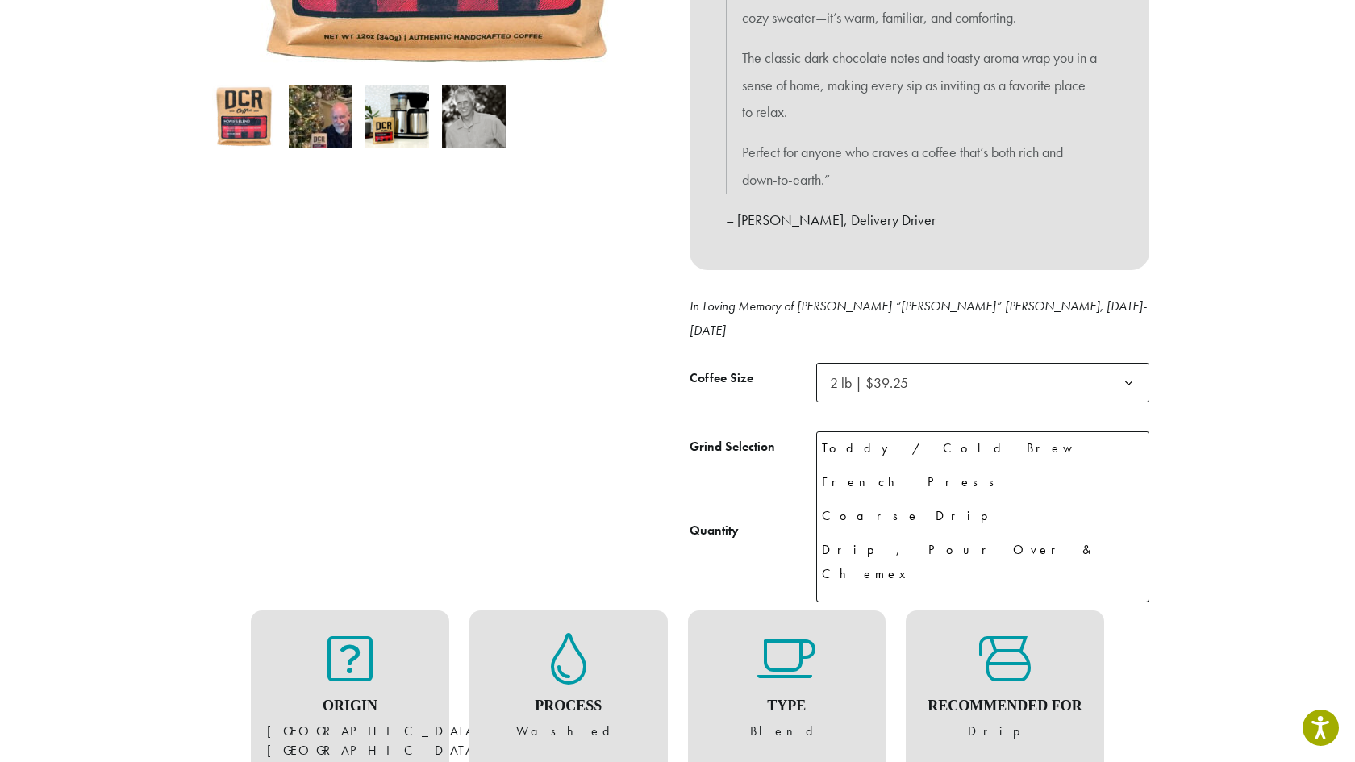
scroll to position [80, 0]
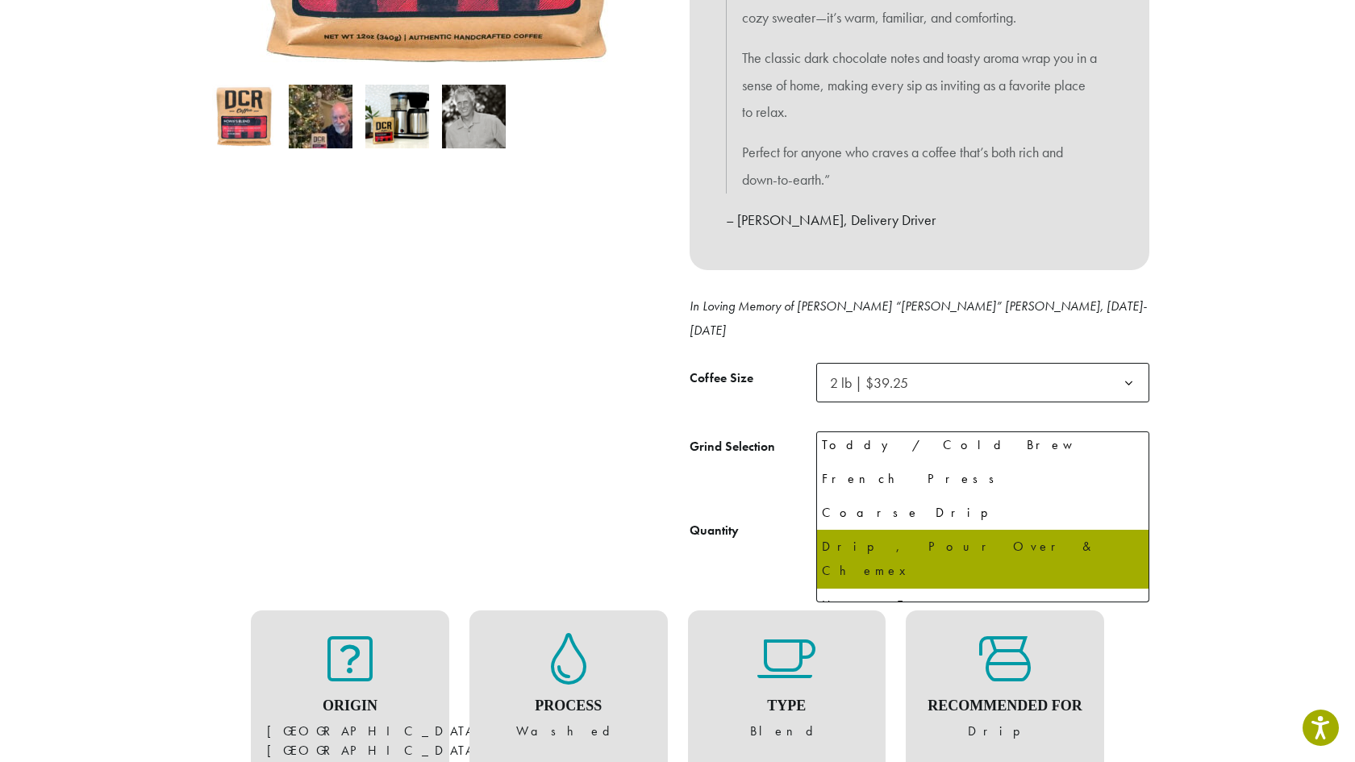
select select "**********"
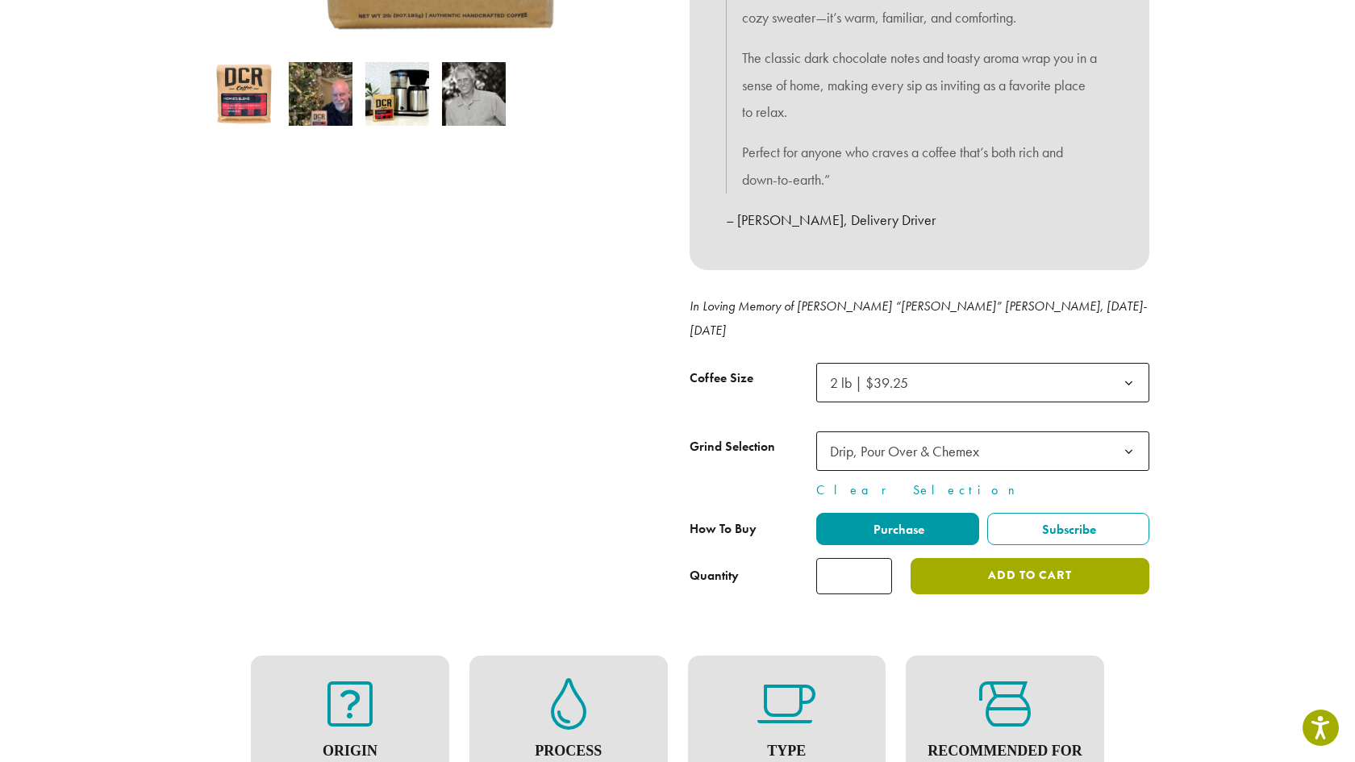
click at [1027, 558] on button "Add to cart" at bounding box center [1030, 576] width 239 height 36
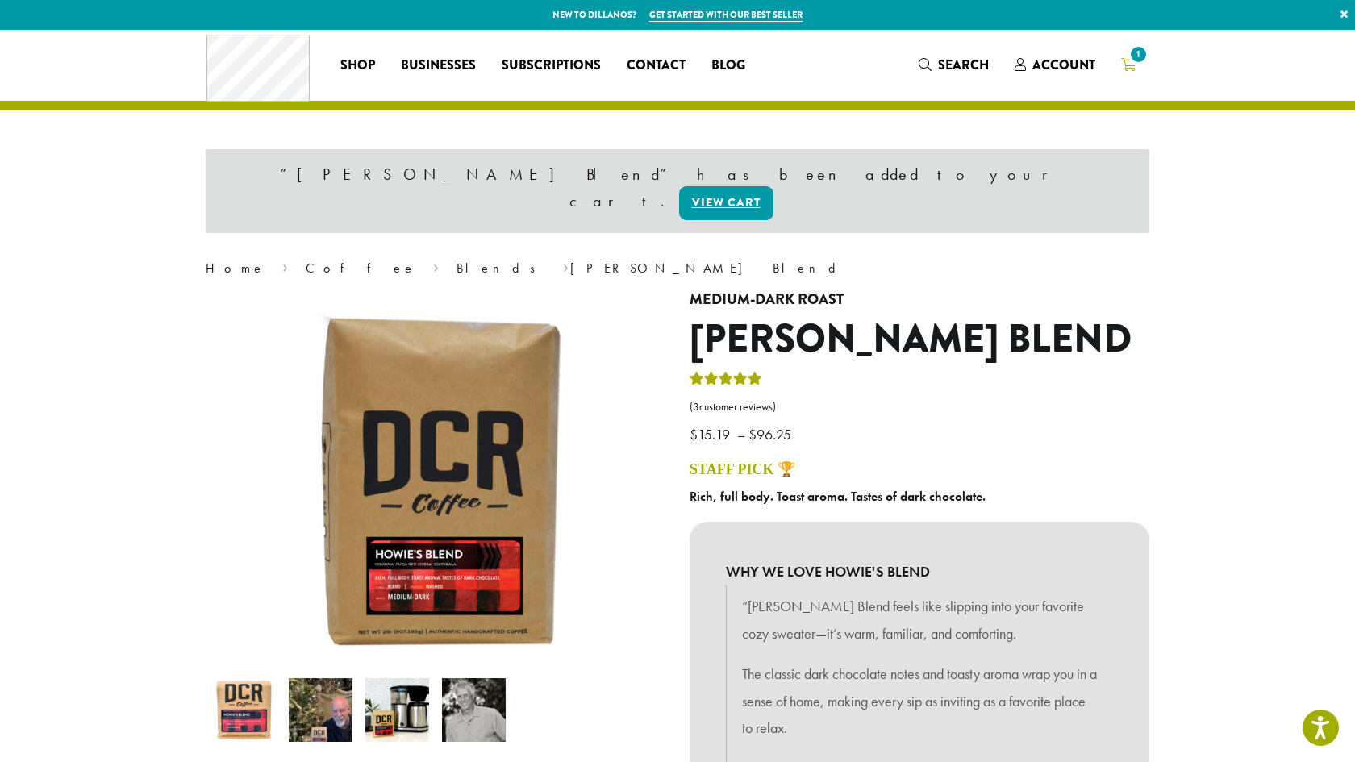
click at [1128, 54] on span "1" at bounding box center [1139, 55] width 22 height 22
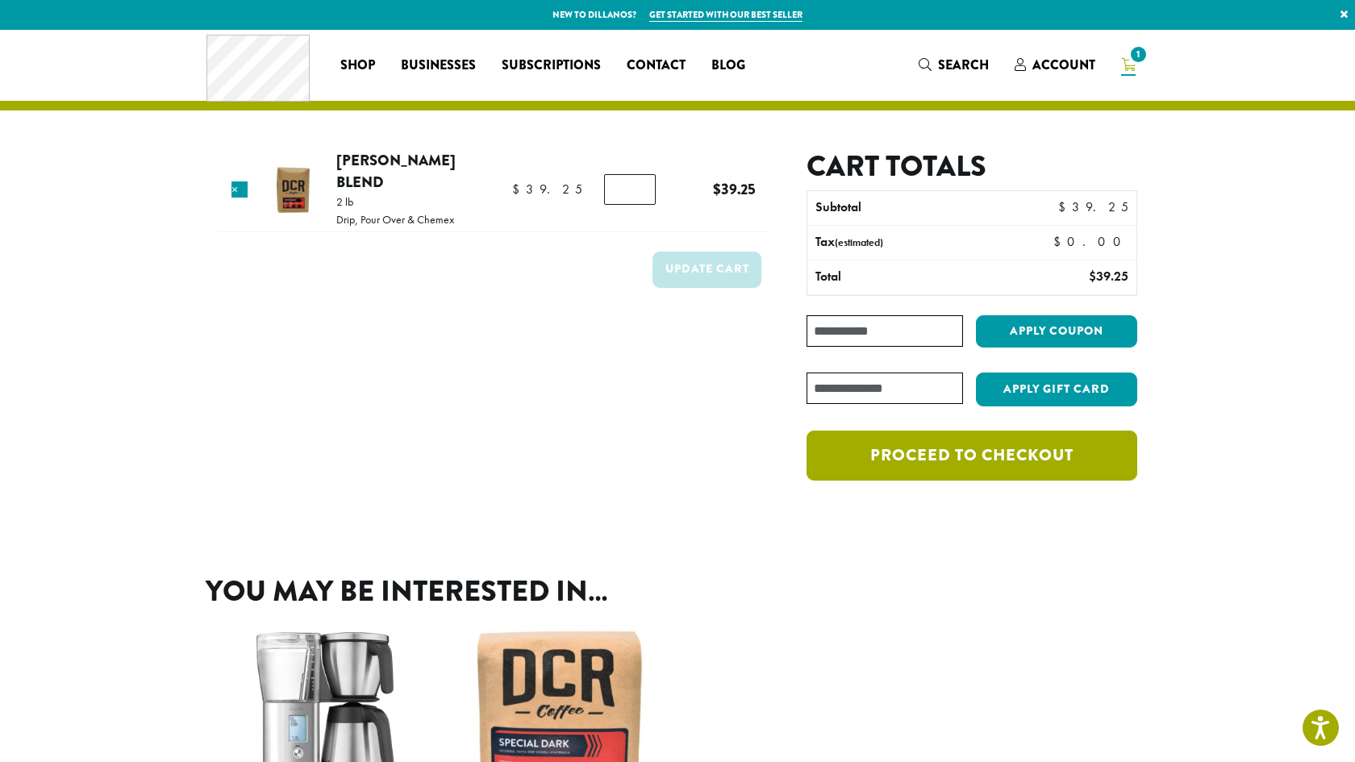
click at [966, 456] on link "Proceed to checkout" at bounding box center [972, 456] width 331 height 50
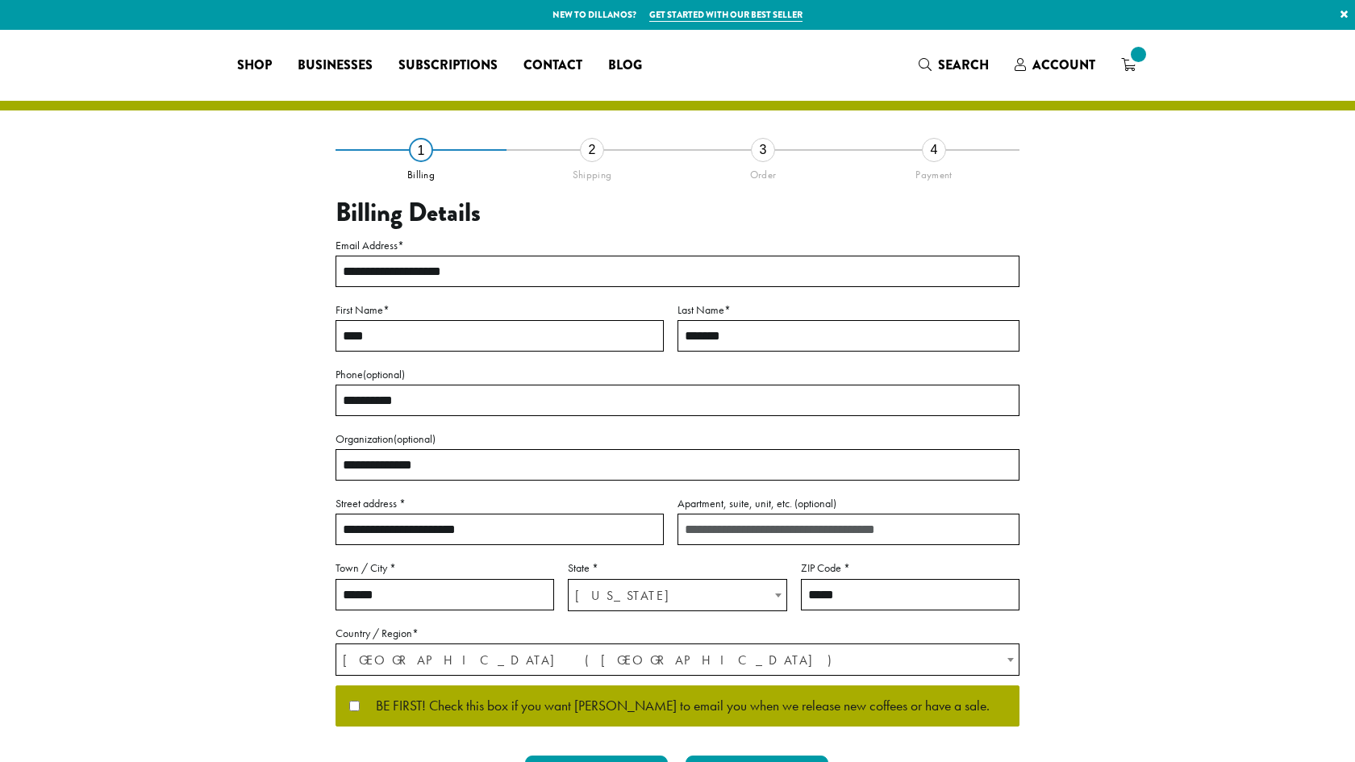
select select "**"
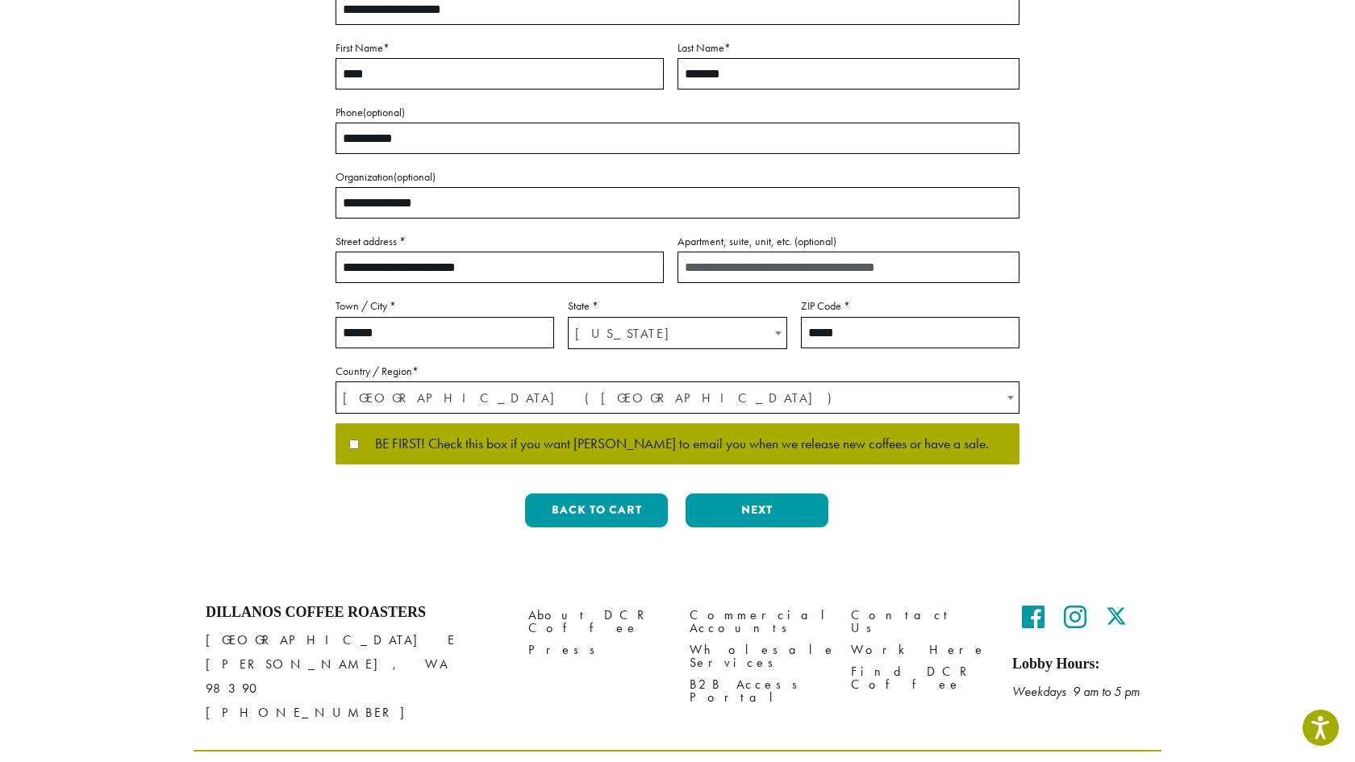
scroll to position [262, 0]
click at [754, 507] on button "Next" at bounding box center [757, 511] width 143 height 34
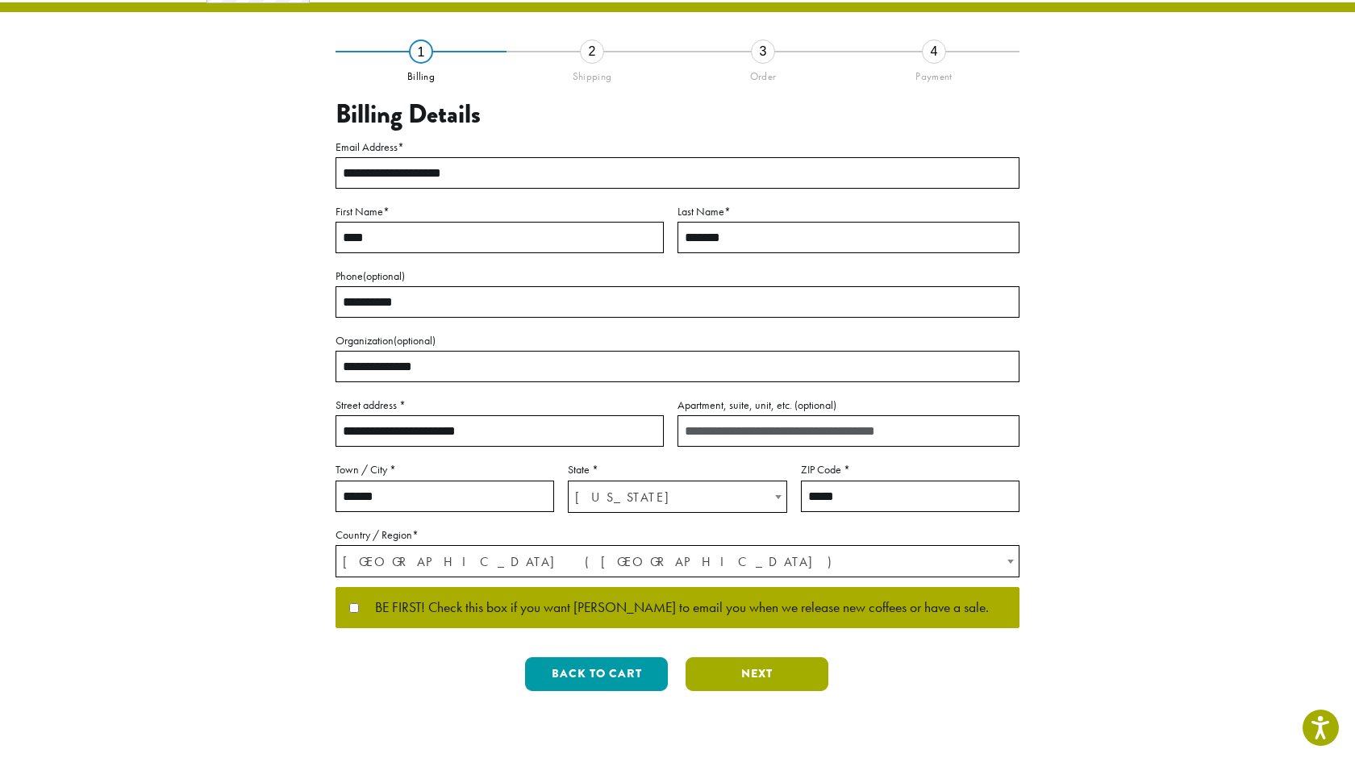
scroll to position [0, 0]
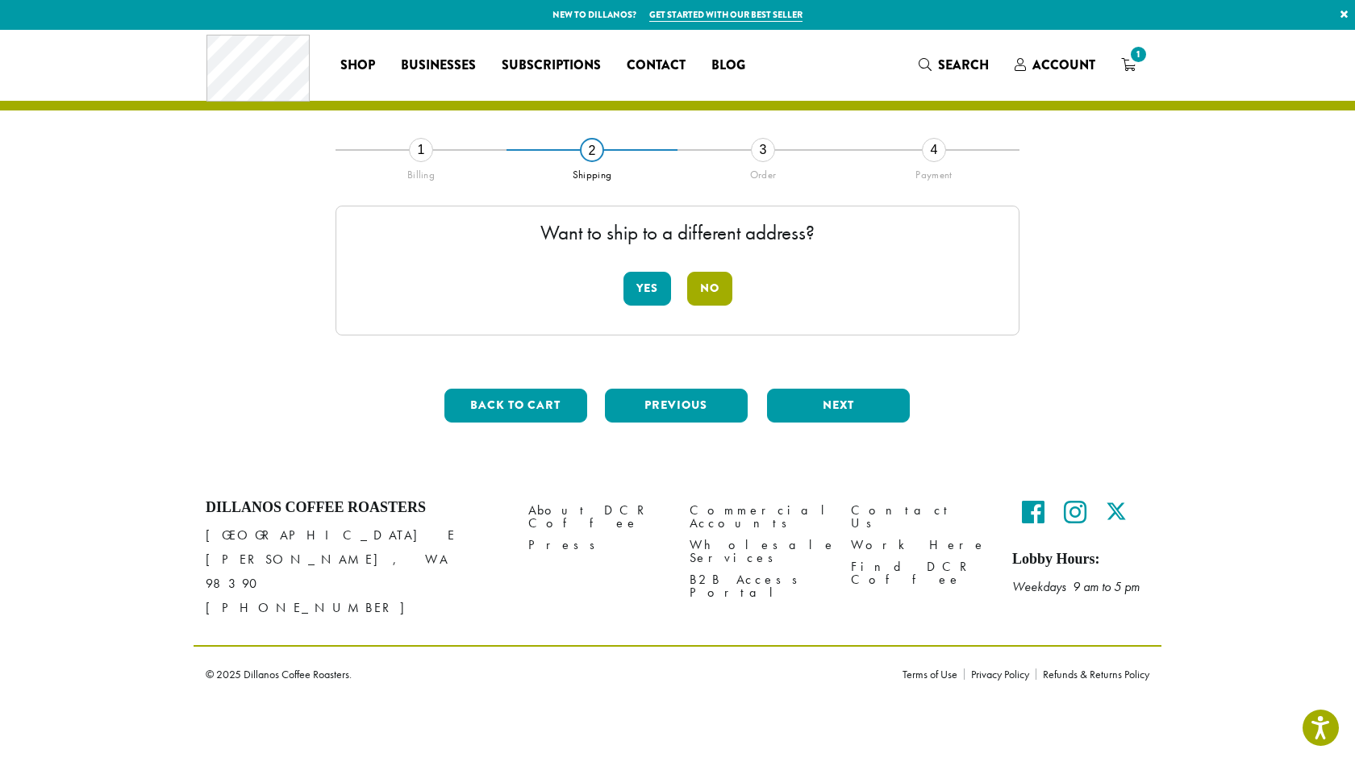
click at [704, 288] on button "No" at bounding box center [709, 289] width 45 height 34
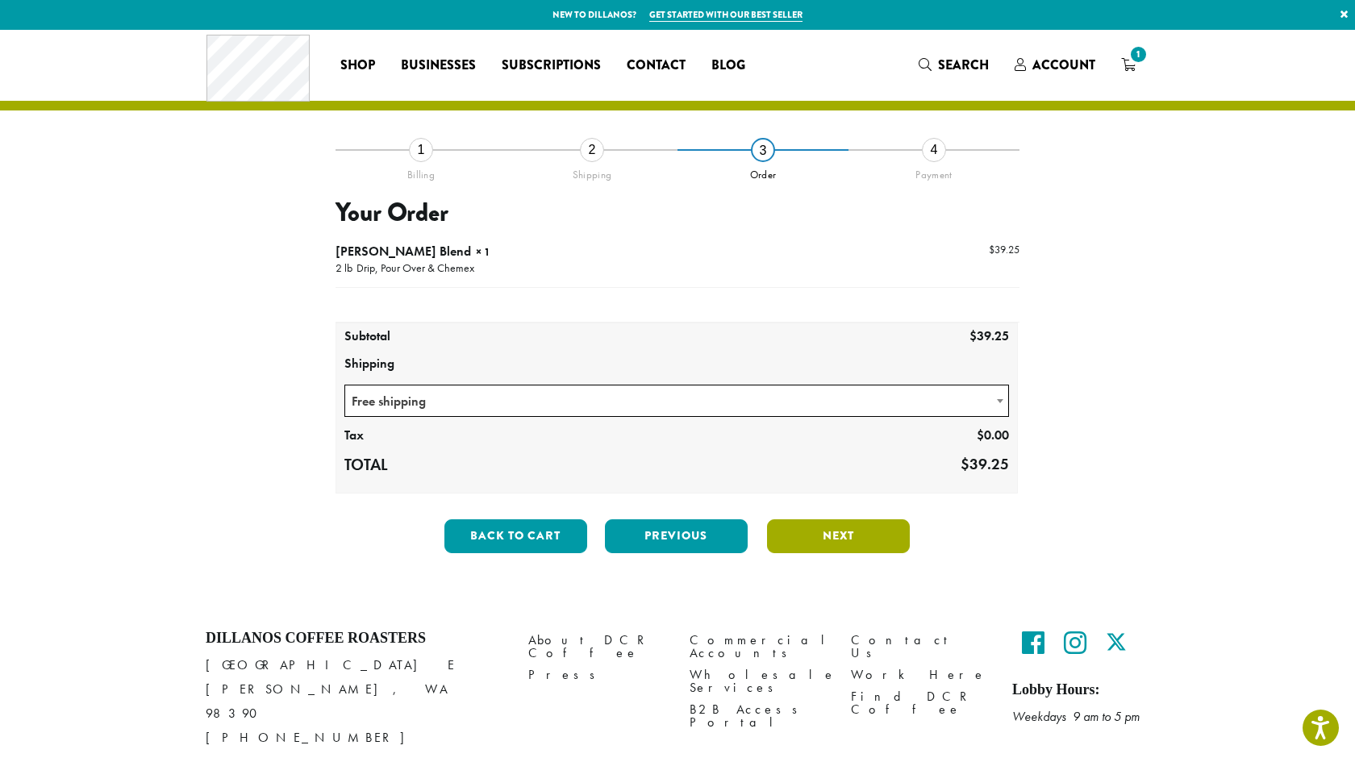
click at [833, 535] on button "Next" at bounding box center [838, 536] width 143 height 34
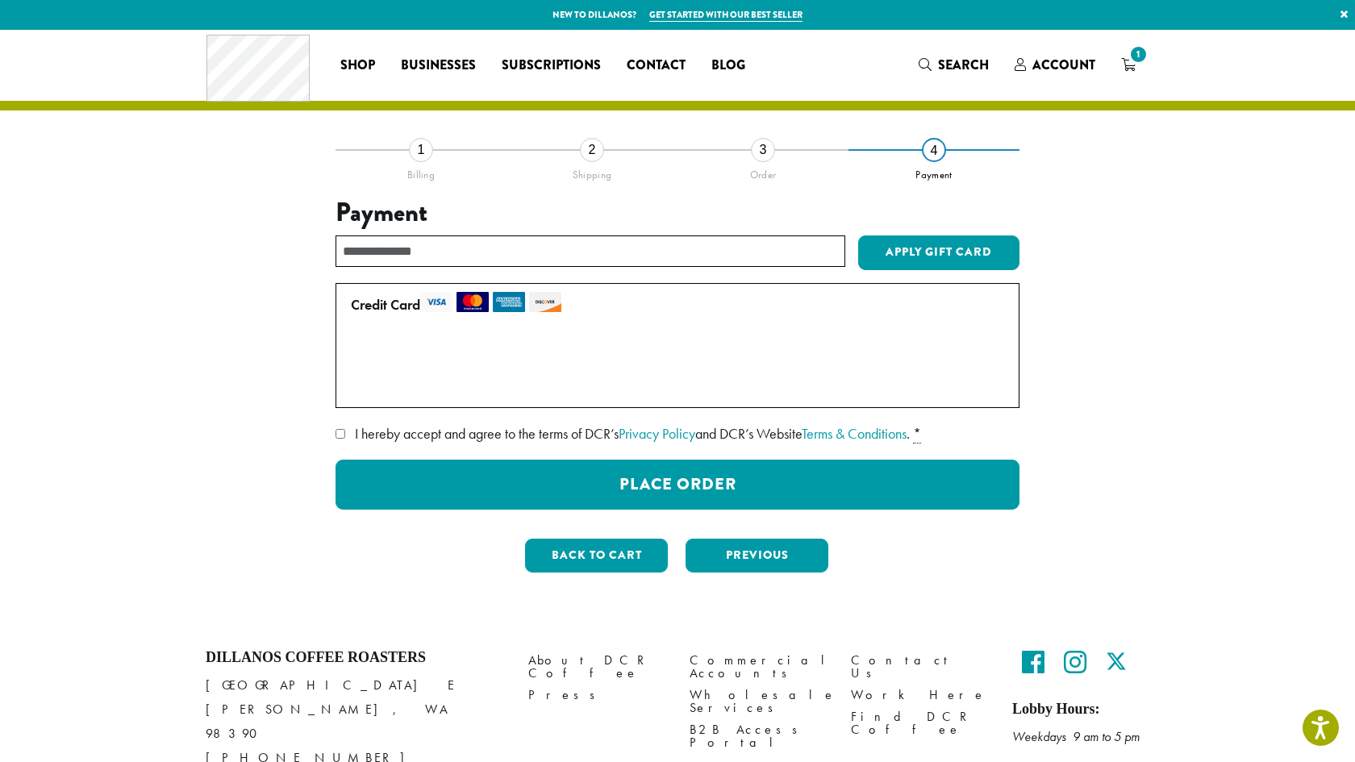
click at [357, 387] on label "Use a new card" at bounding box center [674, 386] width 647 height 26
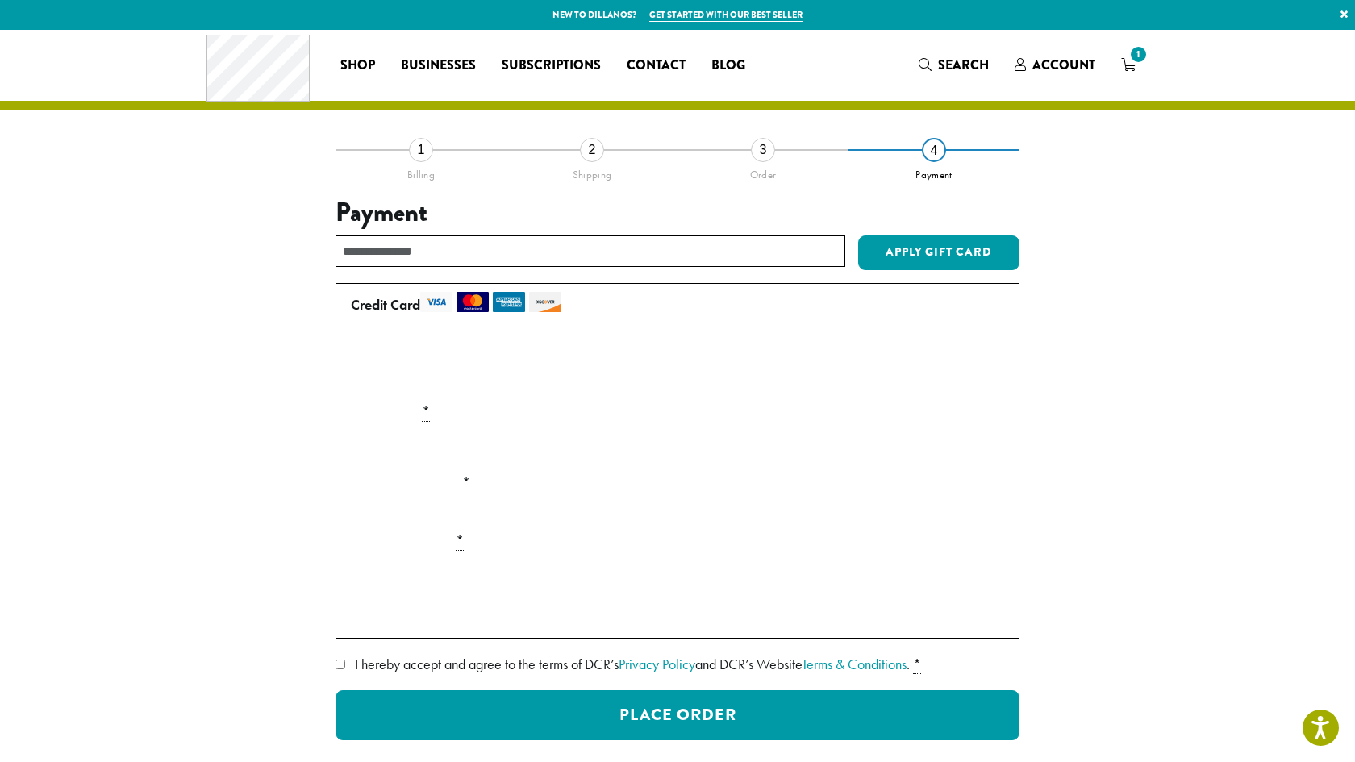
click at [254, 503] on div "**********" at bounding box center [678, 483] width 920 height 668
click at [357, 388] on label "Use a new card" at bounding box center [674, 386] width 647 height 26
click at [354, 353] on label "• • • 0500 (expires 02/29)" at bounding box center [674, 353] width 647 height 26
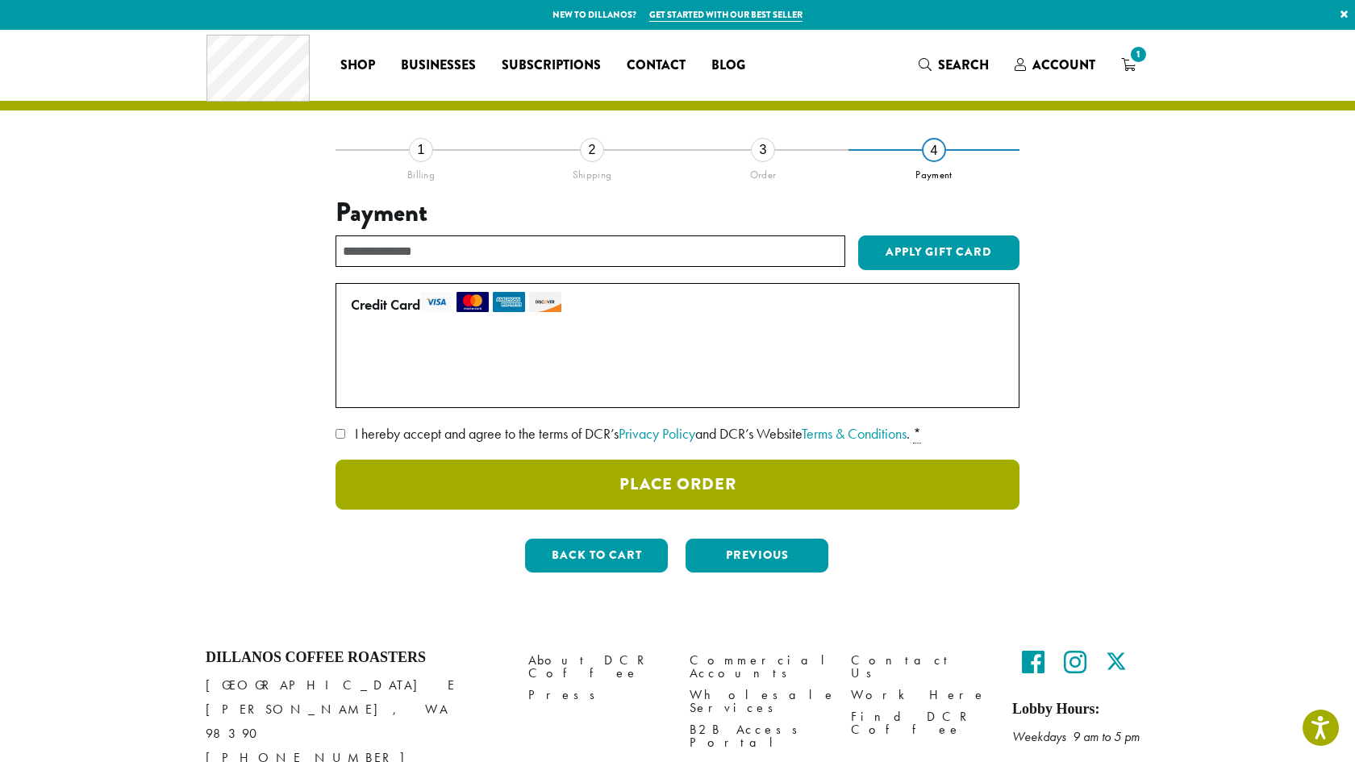
click at [673, 483] on button "Place Order" at bounding box center [678, 485] width 684 height 50
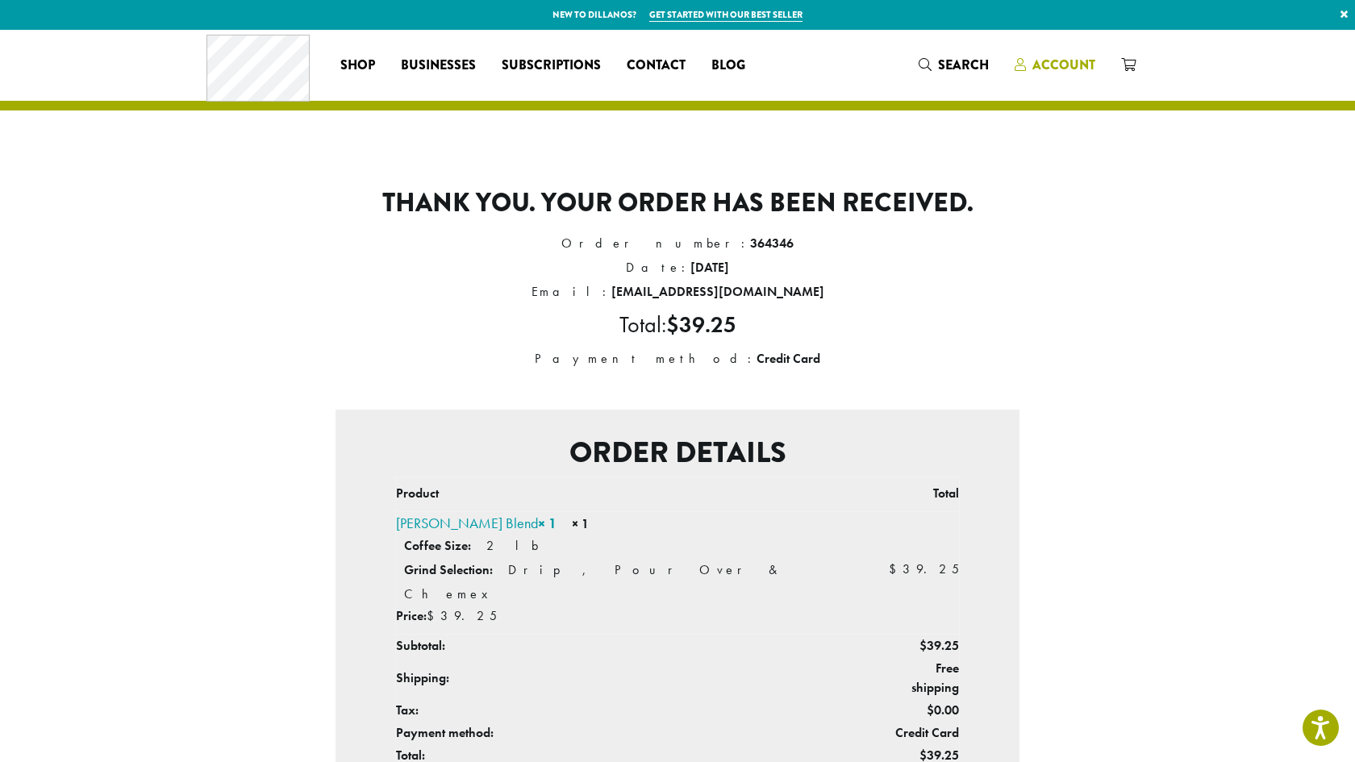
click at [1045, 61] on span "Account" at bounding box center [1063, 65] width 63 height 19
